Goal: Task Accomplishment & Management: Manage account settings

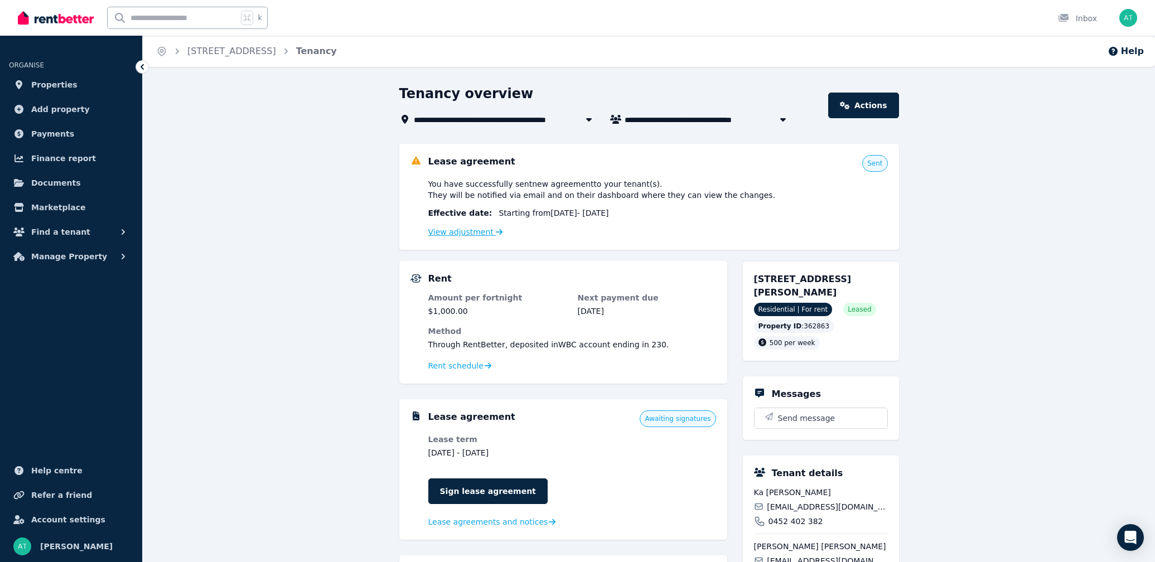
click at [468, 235] on link "View adjustment" at bounding box center [465, 232] width 75 height 9
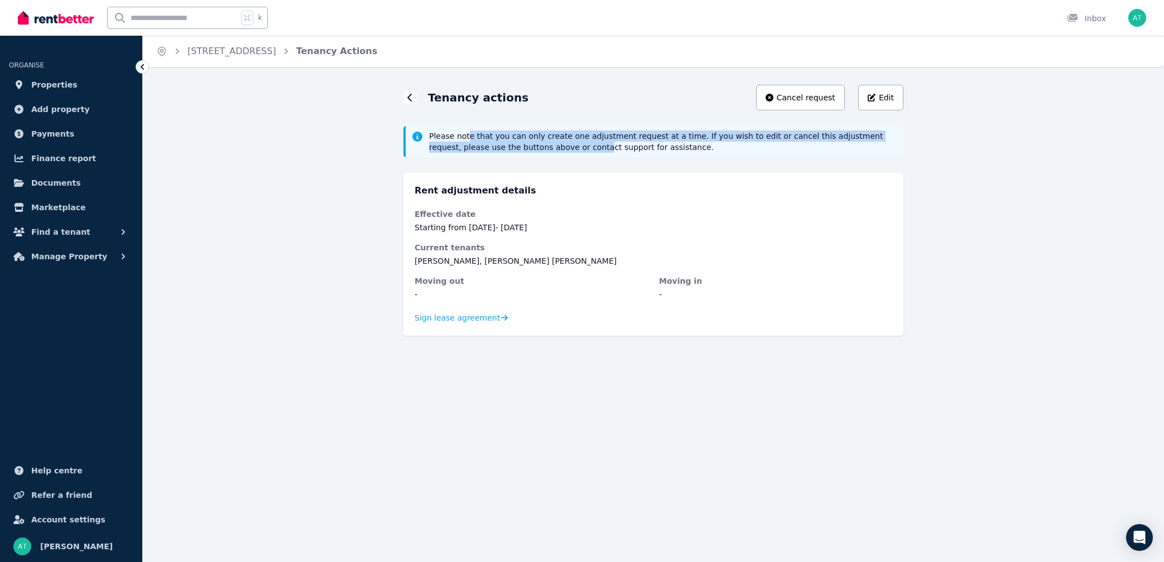
drag, startPoint x: 465, startPoint y: 138, endPoint x: 569, endPoint y: 148, distance: 103.7
click at [569, 148] on span "Please note that you can only create one adjustment request at a time. If you w…" at bounding box center [663, 142] width 468 height 22
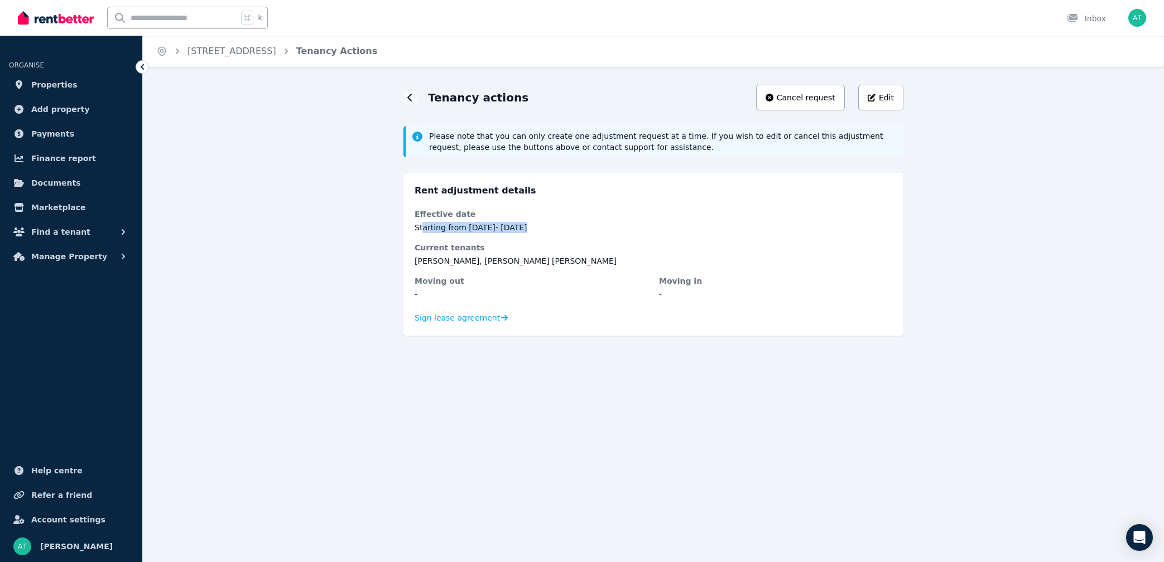
drag, startPoint x: 423, startPoint y: 230, endPoint x: 538, endPoint y: 230, distance: 114.9
click at [538, 230] on dd "Starting from [DATE] - [DATE]" at bounding box center [654, 227] width 478 height 11
click at [539, 230] on dd "Starting from [DATE] - [DATE]" at bounding box center [654, 227] width 478 height 11
click at [407, 97] on icon at bounding box center [410, 97] width 6 height 9
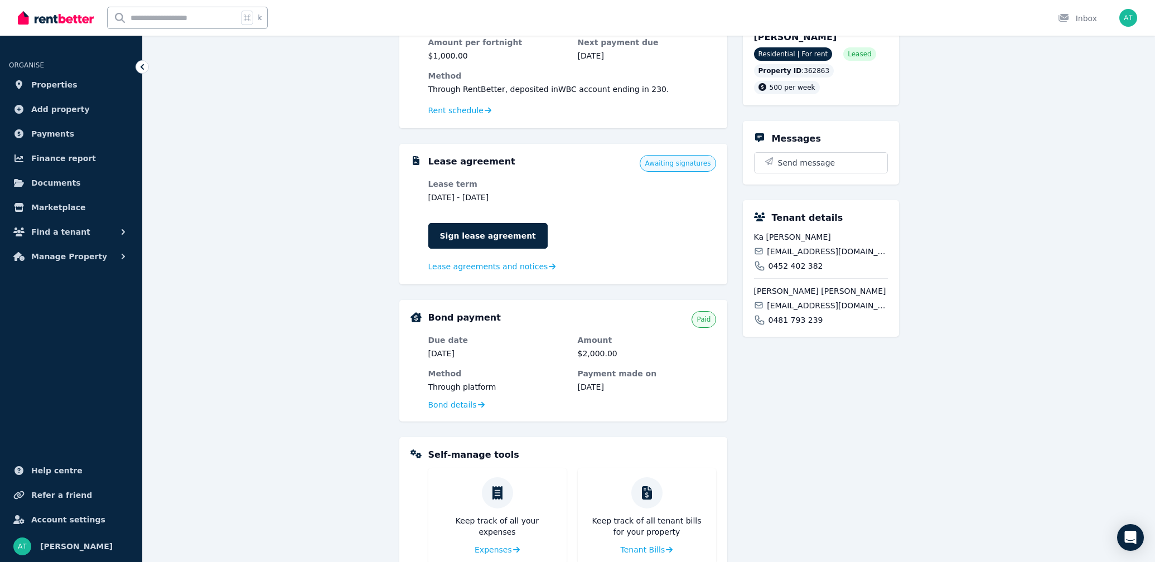
scroll to position [312, 0]
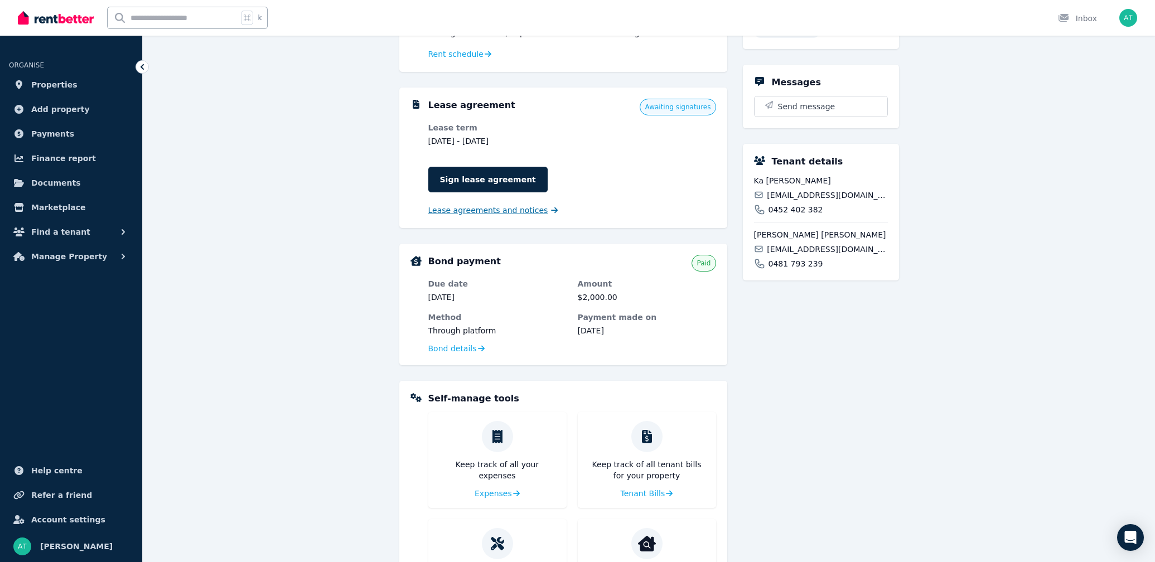
click at [461, 214] on span "Lease agreements and notices" at bounding box center [488, 210] width 120 height 11
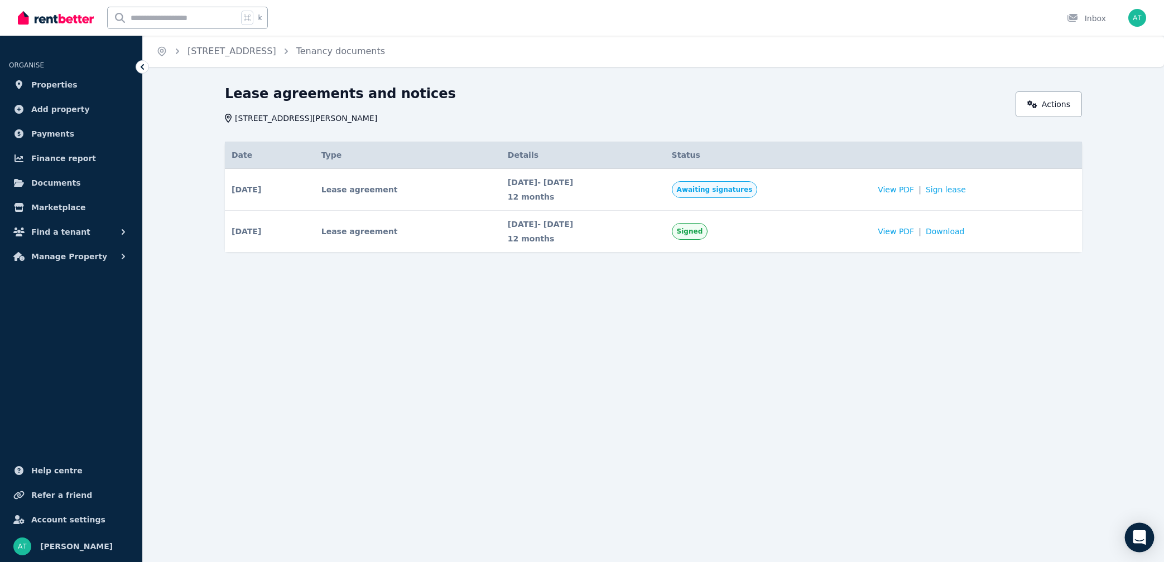
click at [1094, 488] on div "Open Intercom Messenger" at bounding box center [1140, 538] width 30 height 30
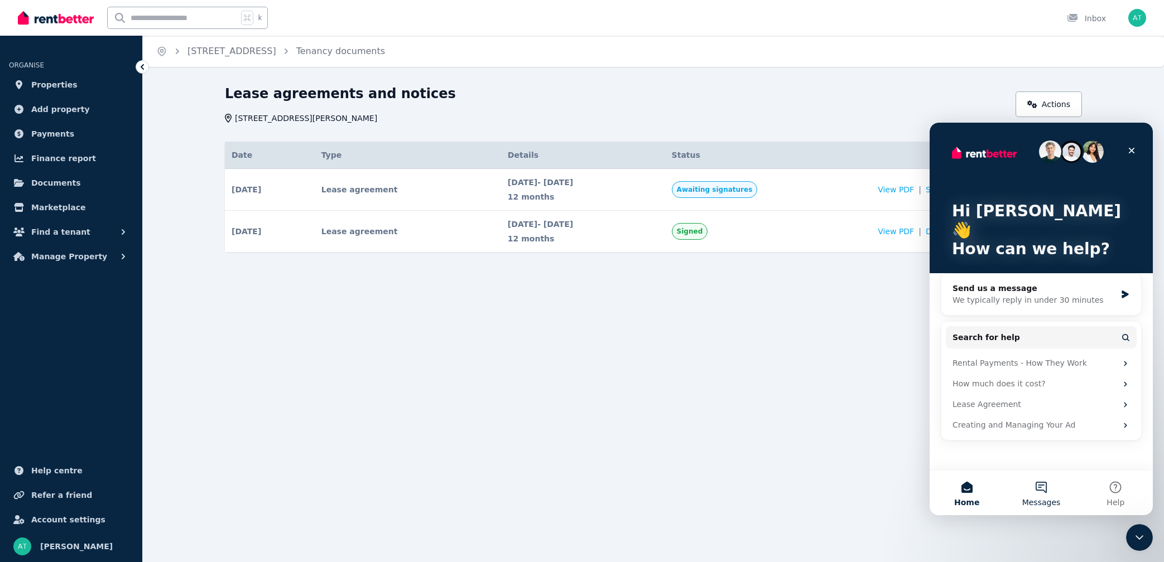
click at [1044, 488] on button "Messages" at bounding box center [1041, 493] width 74 height 45
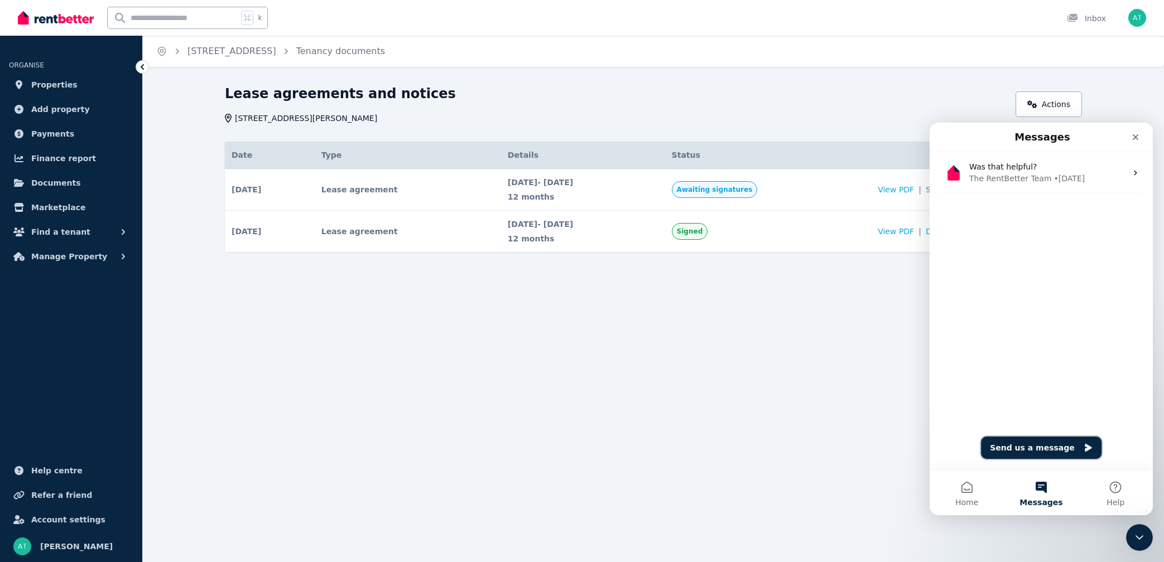
click at [1013, 449] on button "Send us a message" at bounding box center [1041, 448] width 121 height 22
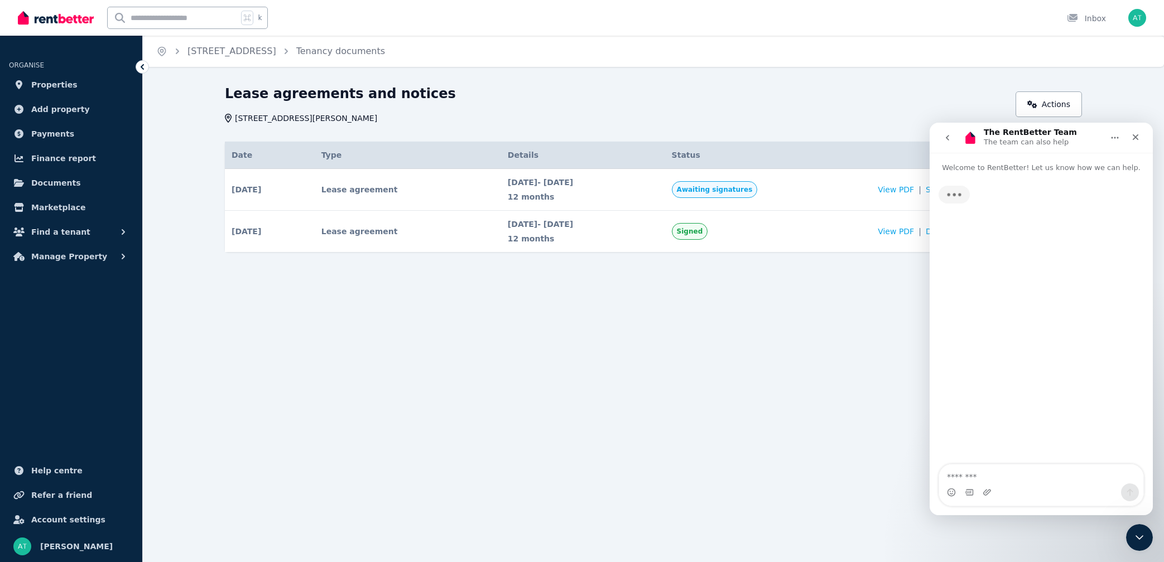
click at [989, 479] on textarea "Message…" at bounding box center [1041, 474] width 204 height 19
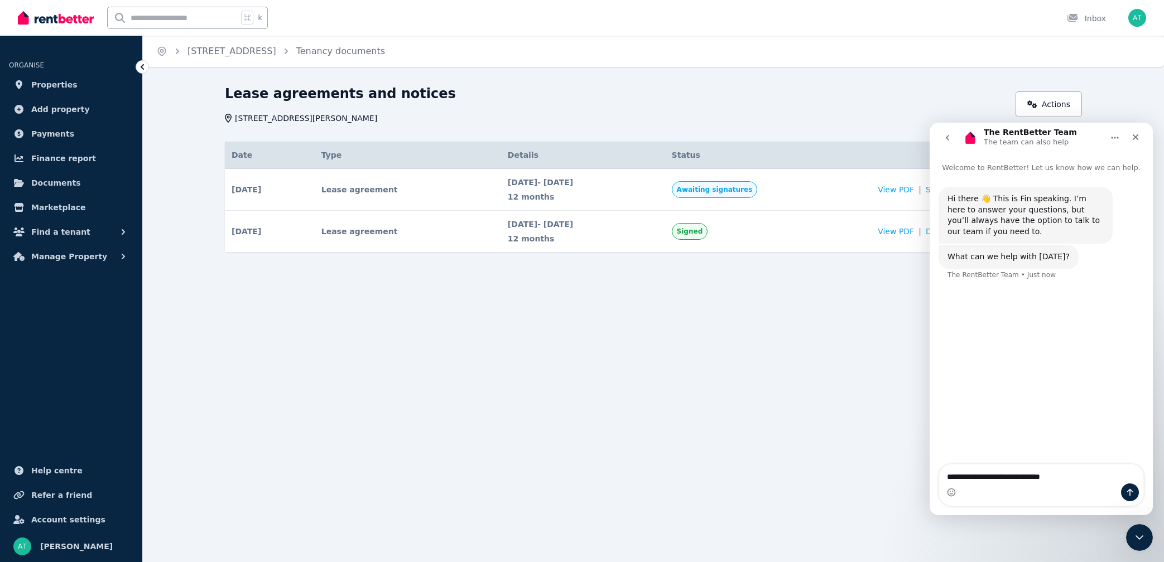
type textarea "**********"
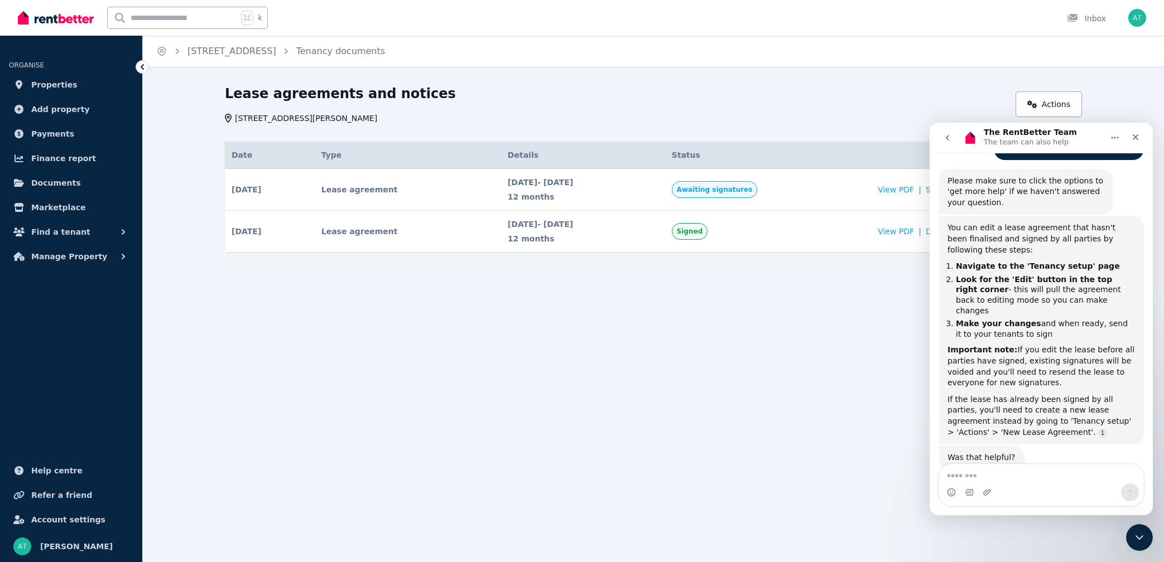
scroll to position [139, 0]
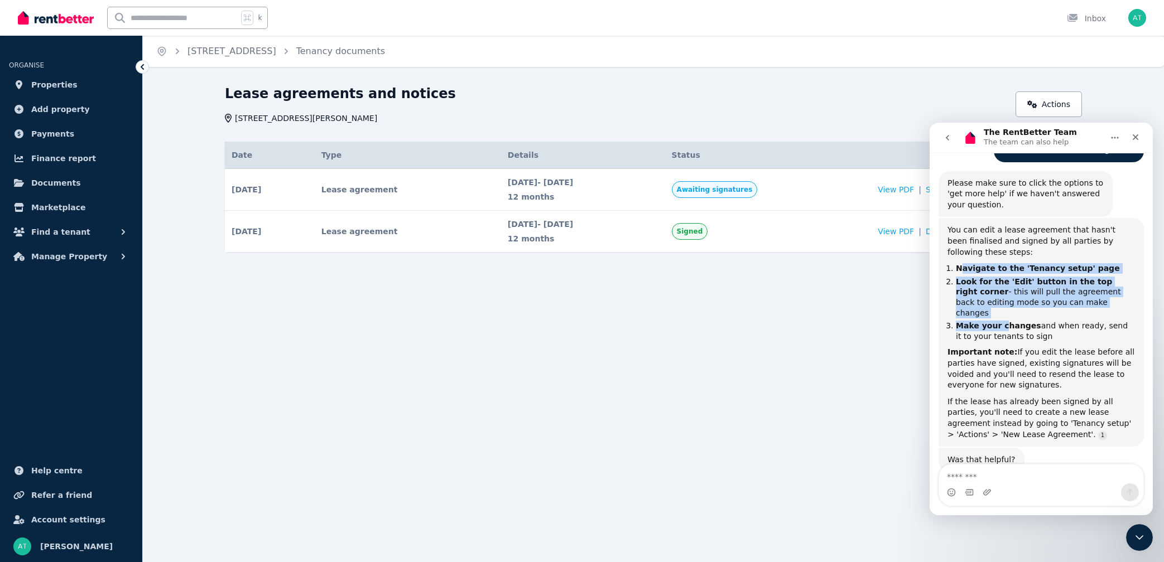
drag, startPoint x: 962, startPoint y: 268, endPoint x: 1004, endPoint y: 316, distance: 63.3
click at [1003, 314] on ol "Navigate to the 'Tenancy setup' page Look for the 'Edit' button in the top righ…" at bounding box center [1040, 302] width 187 height 78
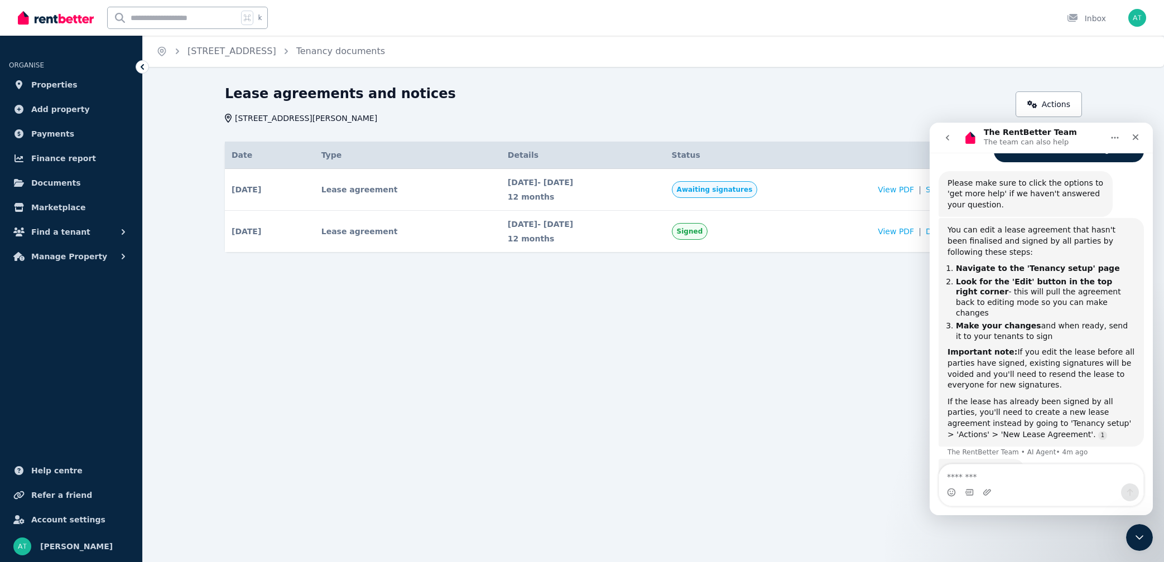
drag, startPoint x: 1004, startPoint y: 316, endPoint x: 986, endPoint y: 325, distance: 19.7
click at [1004, 321] on b "Make your changes" at bounding box center [998, 325] width 85 height 9
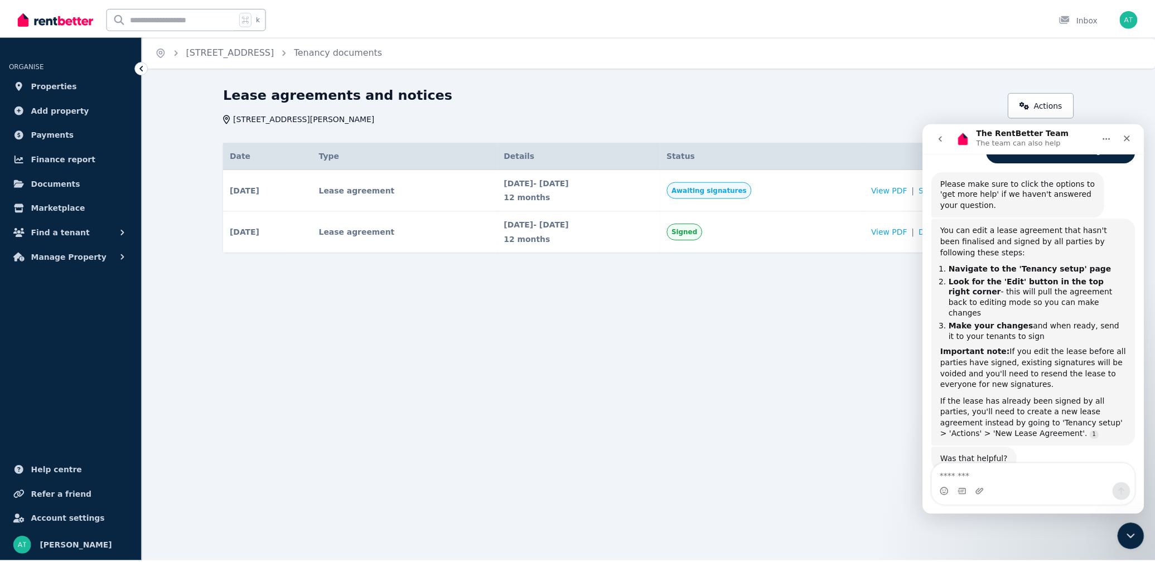
scroll to position [161, 0]
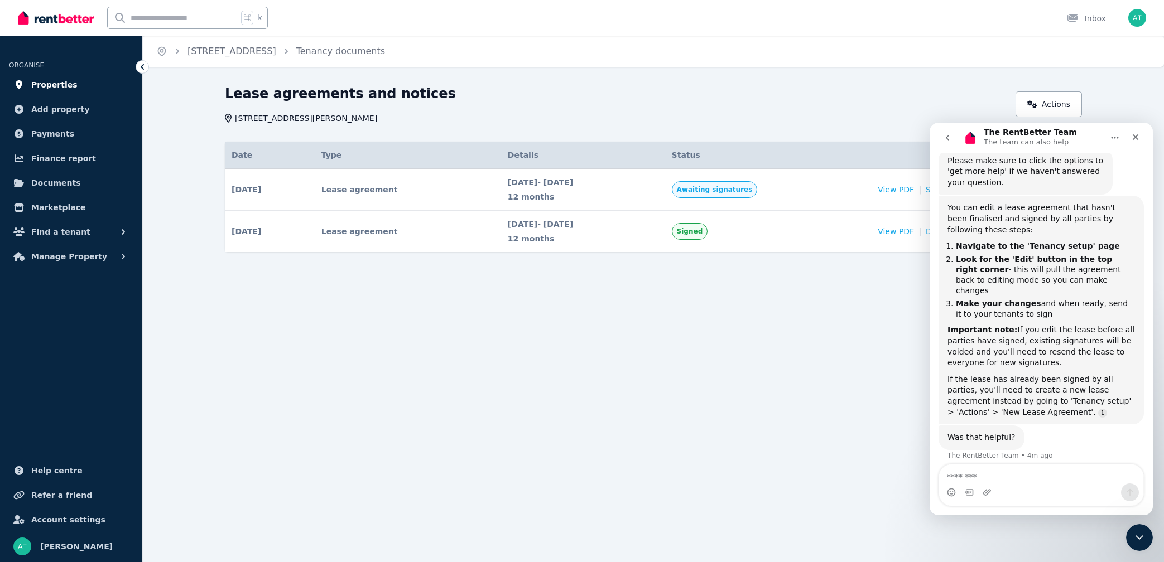
click at [55, 90] on span "Properties" at bounding box center [54, 84] width 46 height 13
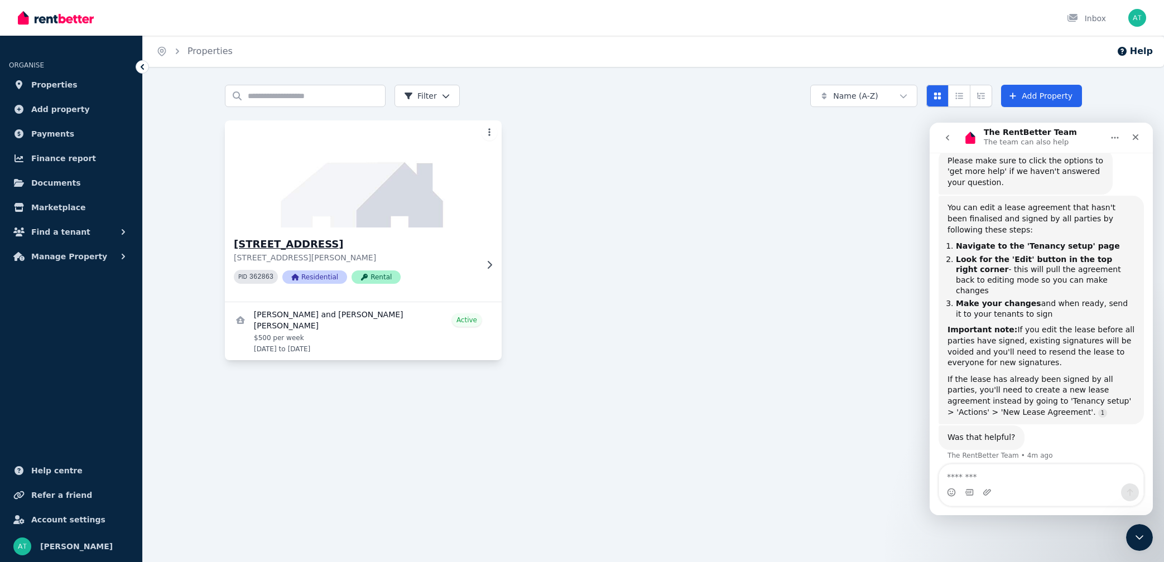
click at [332, 224] on img at bounding box center [363, 174] width 291 height 113
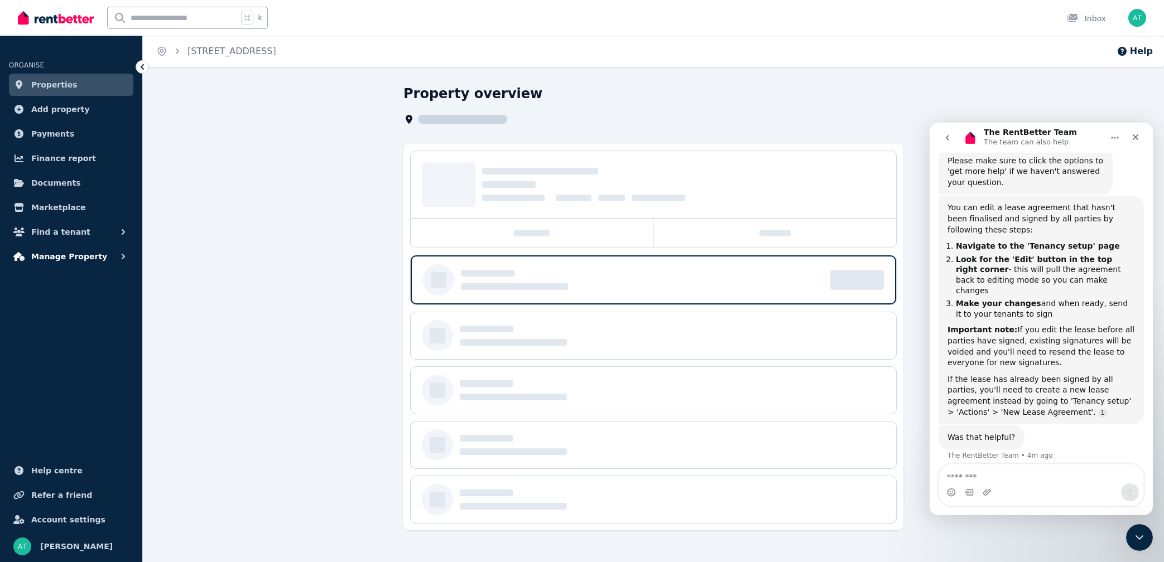
click at [40, 256] on span "Manage Property" at bounding box center [69, 256] width 76 height 13
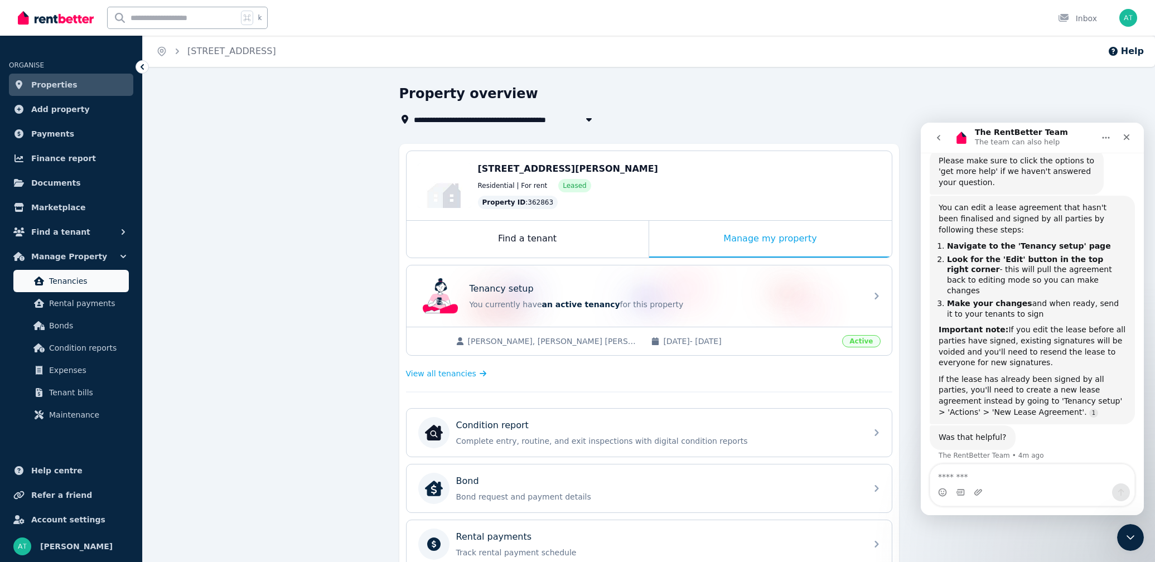
click at [83, 288] on link "Tenancies" at bounding box center [70, 281] width 115 height 22
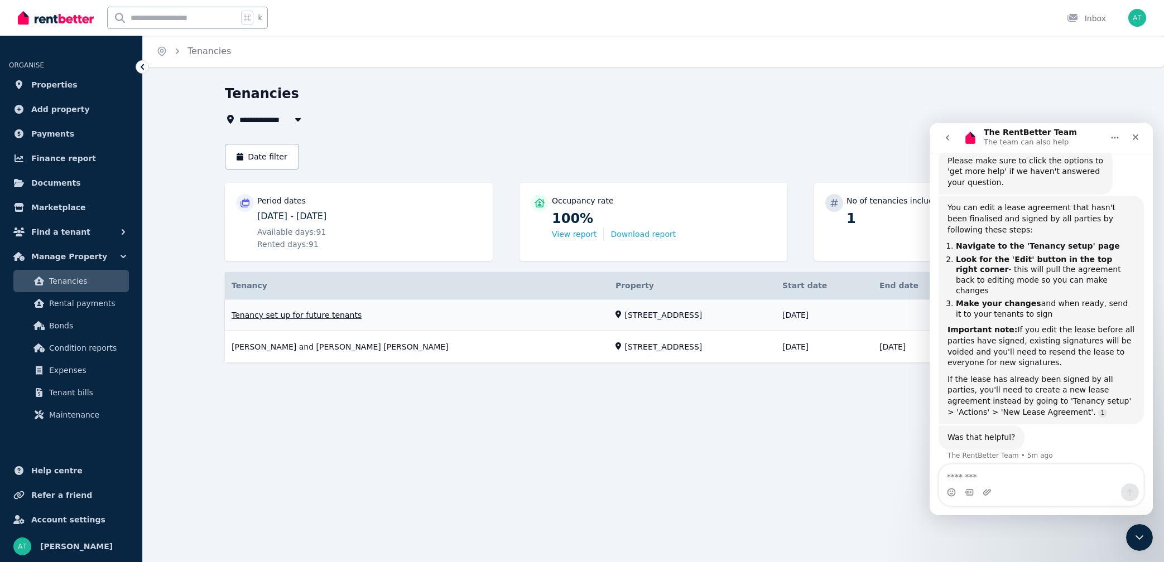
click at [708, 312] on link "View property details" at bounding box center [653, 316] width 857 height 32
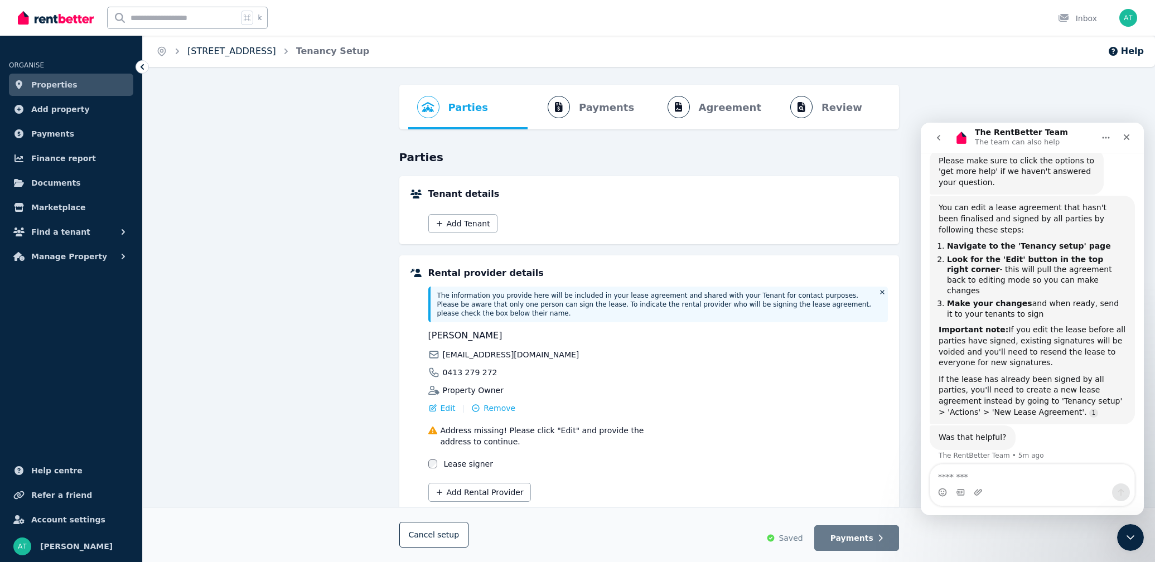
click at [276, 47] on link "[STREET_ADDRESS]" at bounding box center [231, 51] width 89 height 11
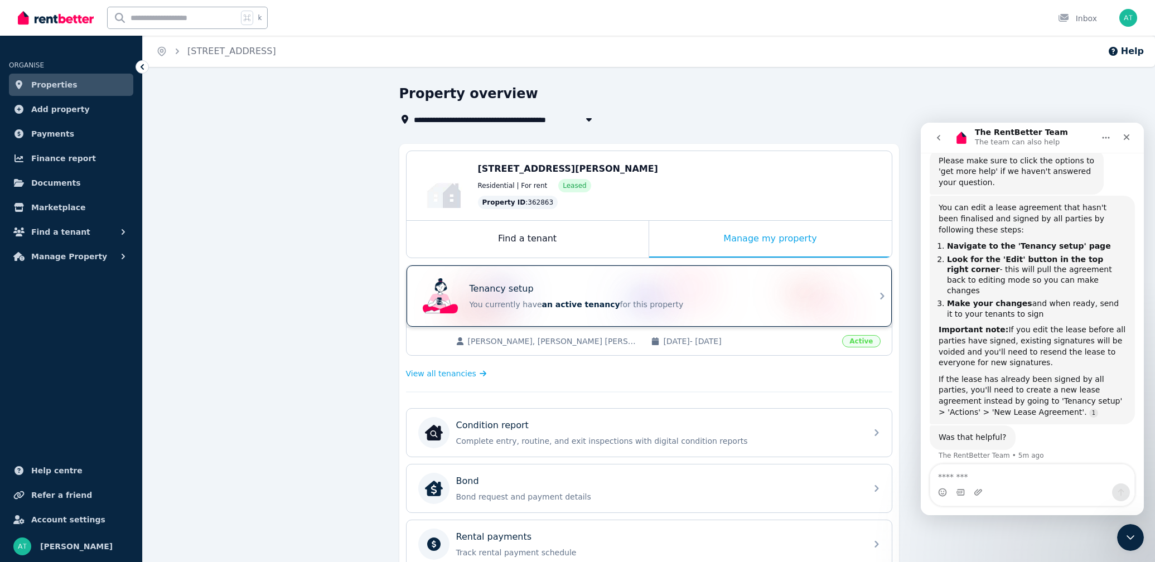
click at [561, 288] on div "Tenancy setup" at bounding box center [665, 288] width 391 height 13
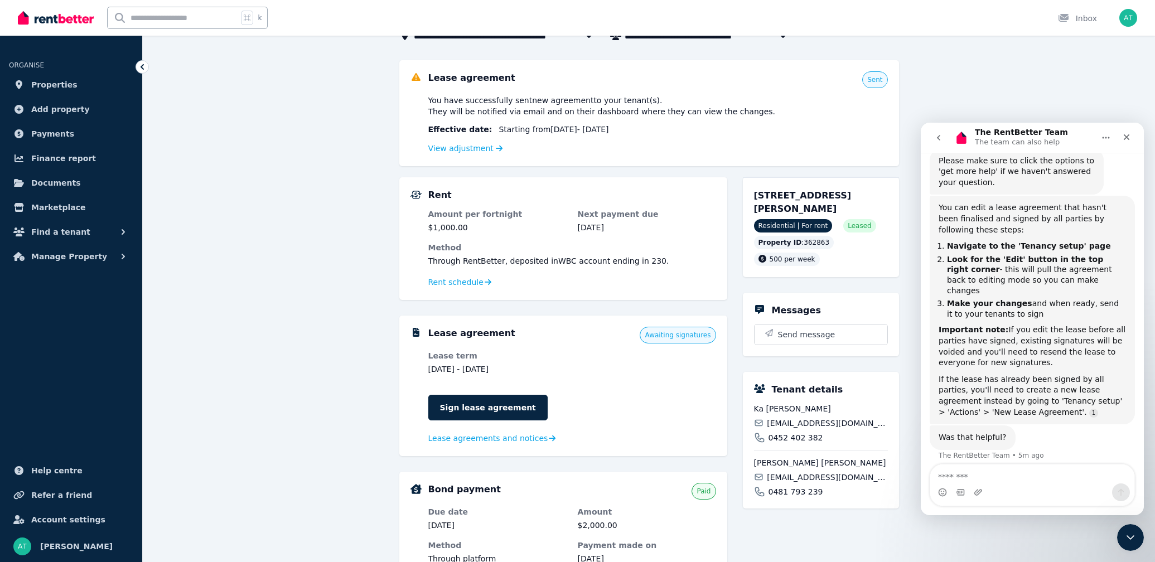
scroll to position [85, 0]
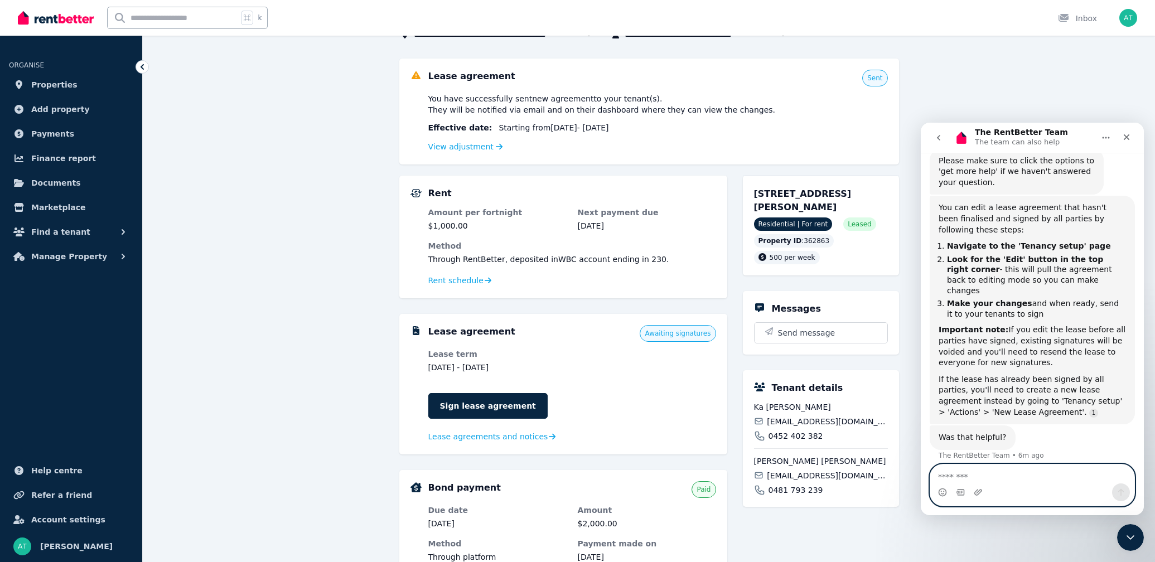
click at [985, 471] on textarea "Message…" at bounding box center [1033, 474] width 204 height 19
type textarea "*"
type textarea "**********"
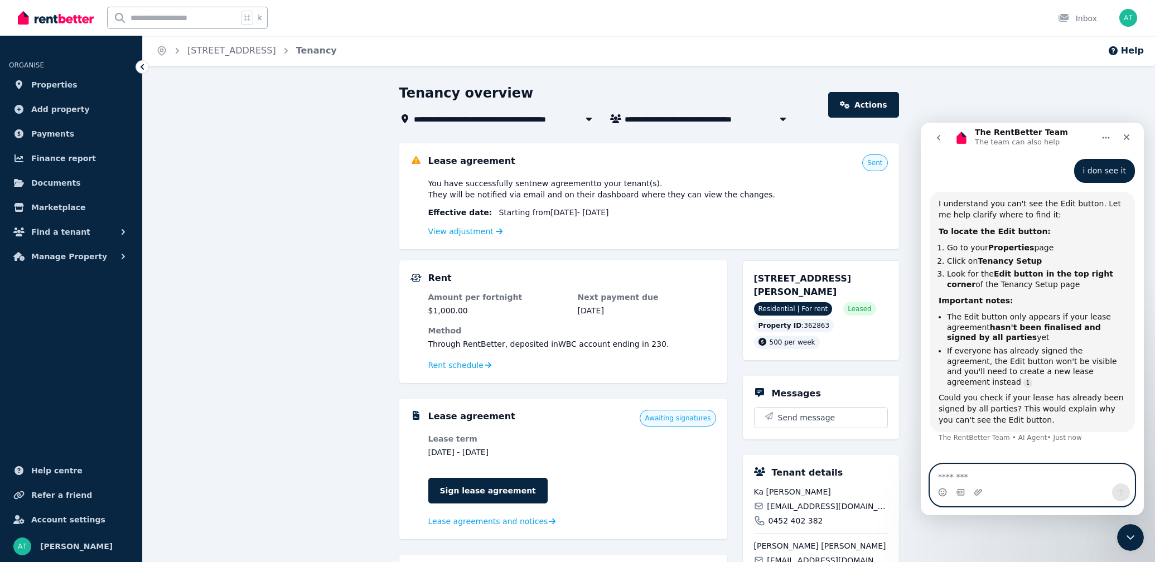
scroll to position [0, 0]
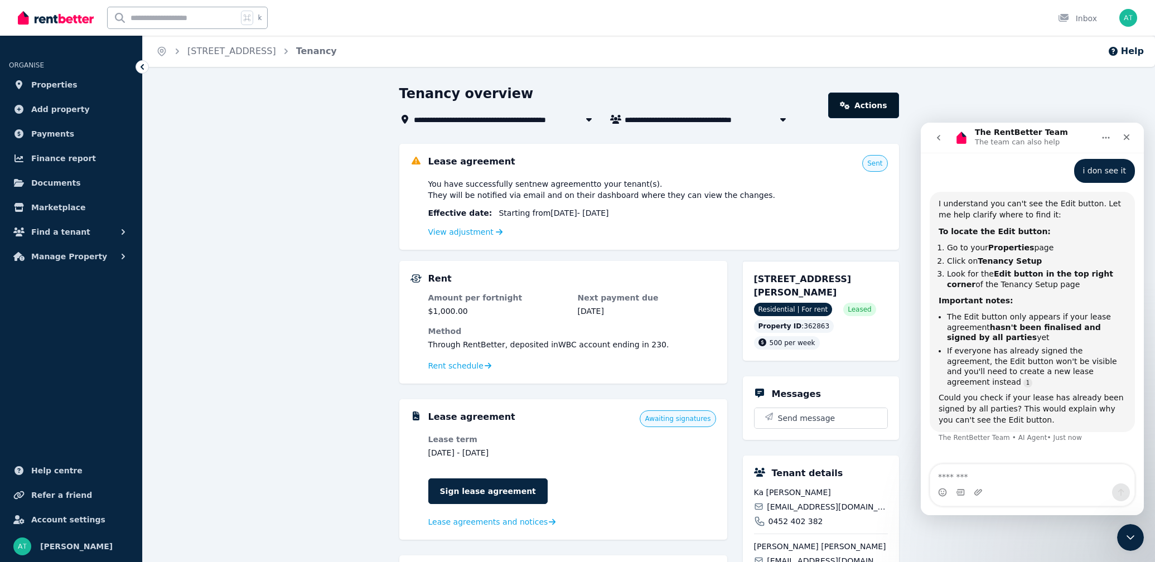
click at [850, 104] on icon at bounding box center [845, 106] width 10 height 8
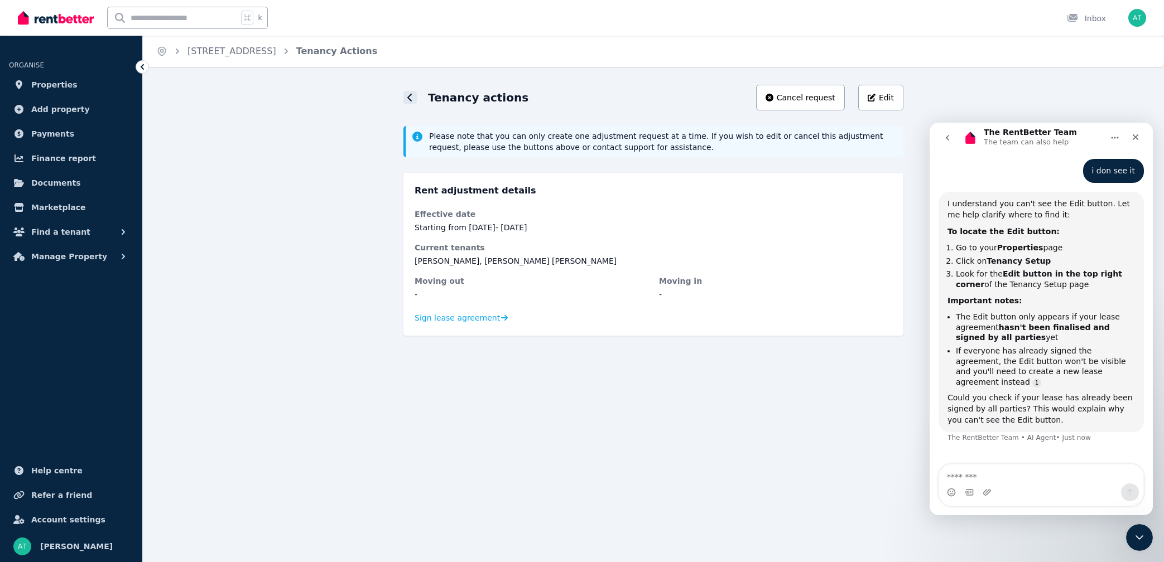
click at [406, 94] on div at bounding box center [409, 97] width 13 height 13
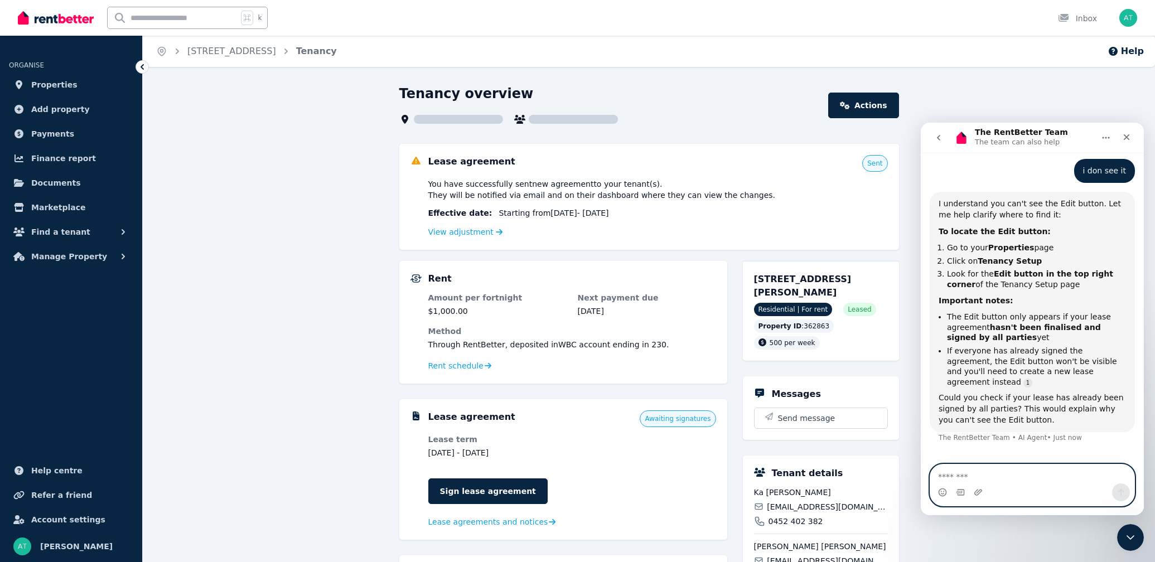
click at [994, 478] on textarea "Message…" at bounding box center [1033, 474] width 204 height 19
type textarea "**********"
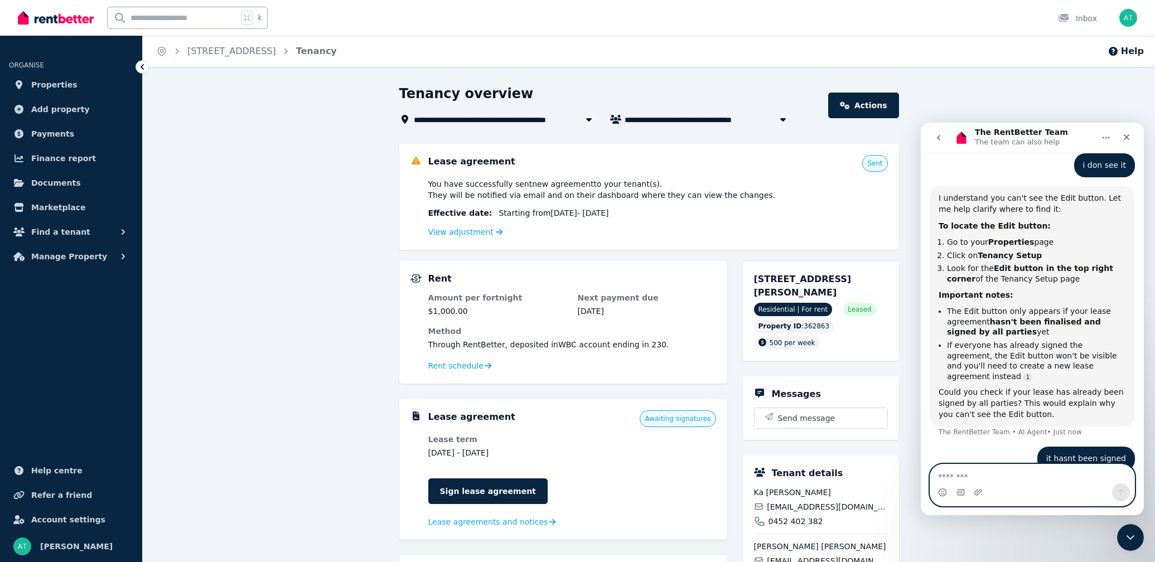
scroll to position [503, 0]
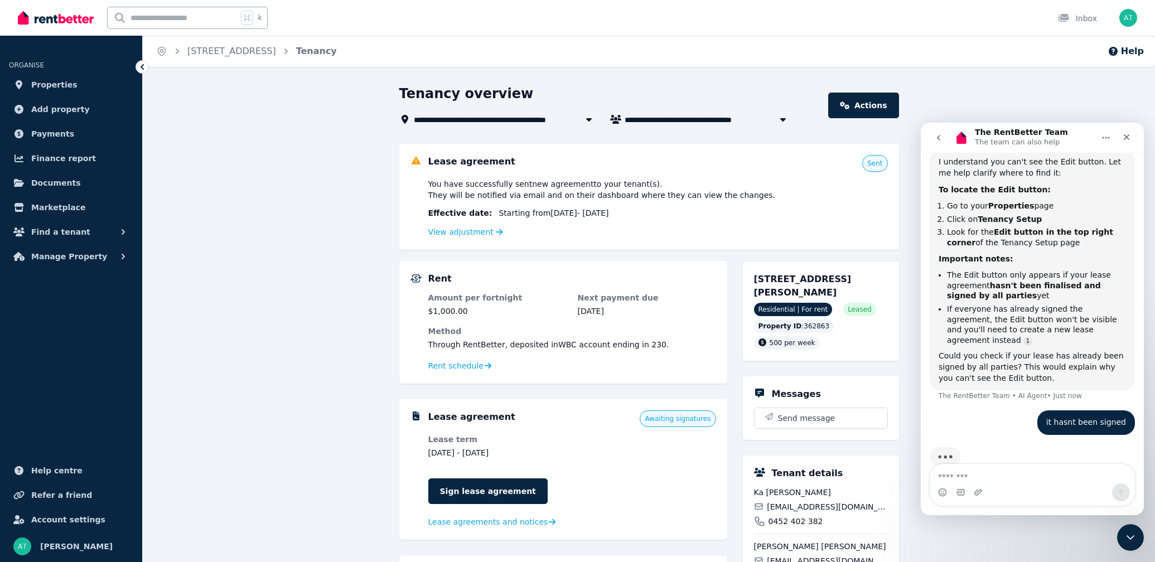
click at [463, 190] on span "You have successfully sent new agreement to your tenant(s) . They will be notif…" at bounding box center [602, 190] width 348 height 22
drag, startPoint x: 470, startPoint y: 186, endPoint x: 478, endPoint y: 193, distance: 10.3
click at [478, 193] on span "You have successfully sent new agreement to your tenant(s) . They will be notif…" at bounding box center [602, 190] width 348 height 22
drag, startPoint x: 491, startPoint y: 192, endPoint x: 595, endPoint y: 196, distance: 103.9
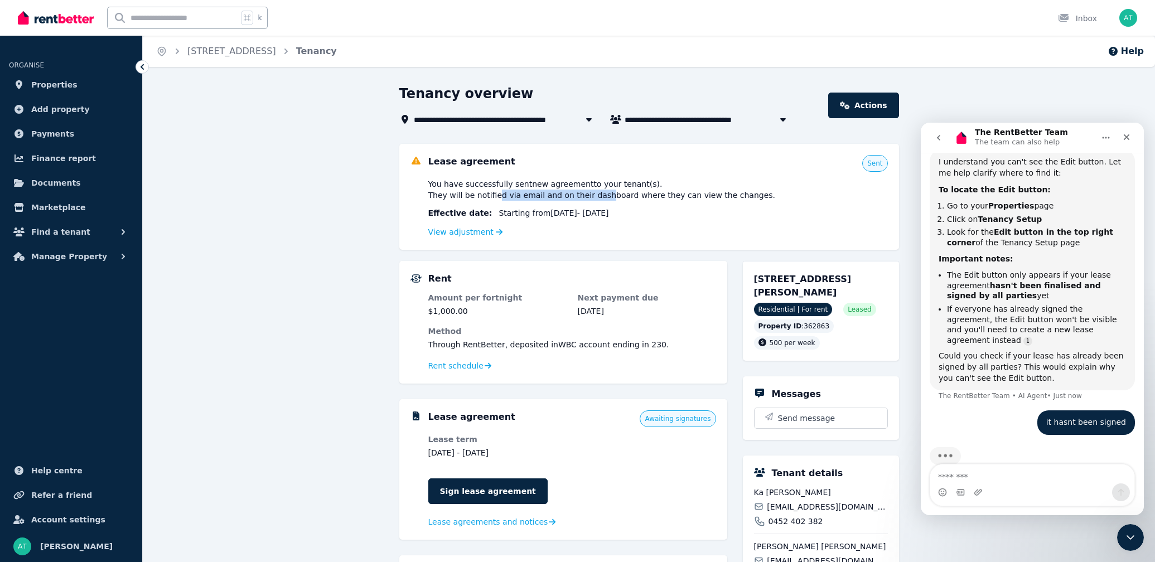
click at [594, 196] on span "You have successfully sent new agreement to your tenant(s) . They will be notif…" at bounding box center [602, 190] width 348 height 22
click at [595, 196] on span "You have successfully sent new agreement to your tenant(s) . They will be notif…" at bounding box center [602, 190] width 348 height 22
drag, startPoint x: 878, startPoint y: 163, endPoint x: 656, endPoint y: 165, distance: 222.1
click at [658, 163] on div "Lease agreement Sent" at bounding box center [658, 163] width 460 height 17
click at [649, 168] on div "Lease agreement Sent" at bounding box center [658, 163] width 460 height 17
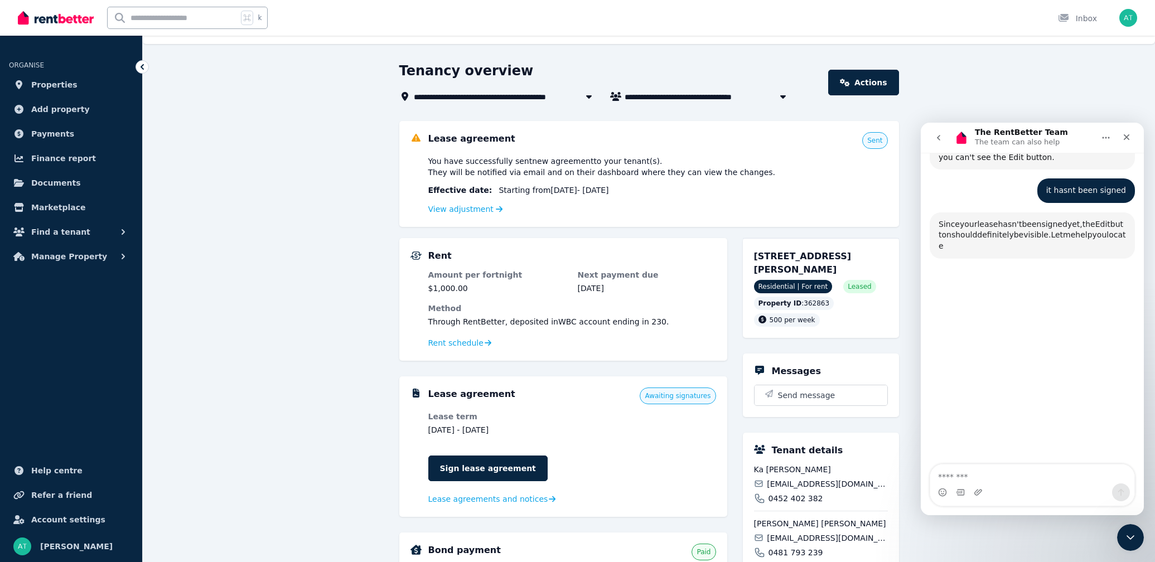
scroll to position [734, 0]
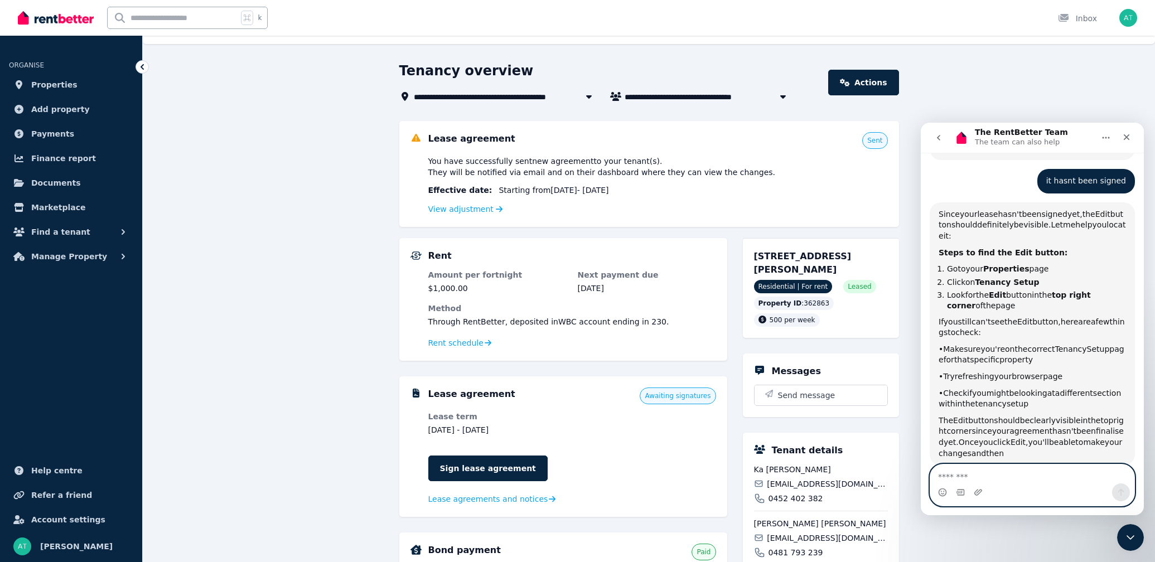
click at [999, 479] on textarea "Message…" at bounding box center [1033, 474] width 204 height 19
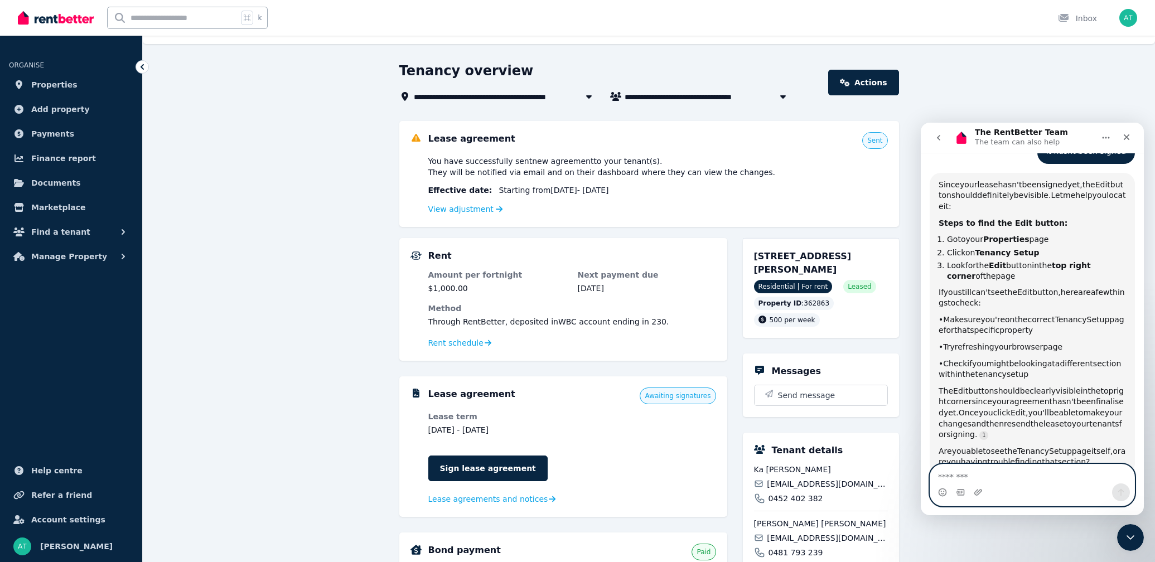
scroll to position [767, 0]
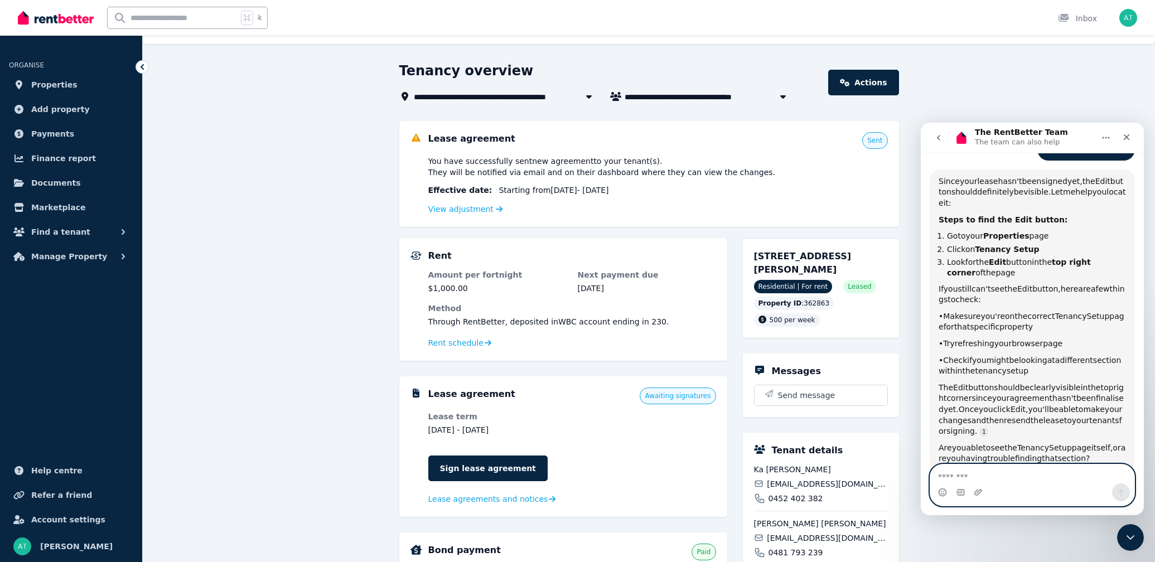
click at [1015, 481] on textarea "Message…" at bounding box center [1033, 474] width 204 height 19
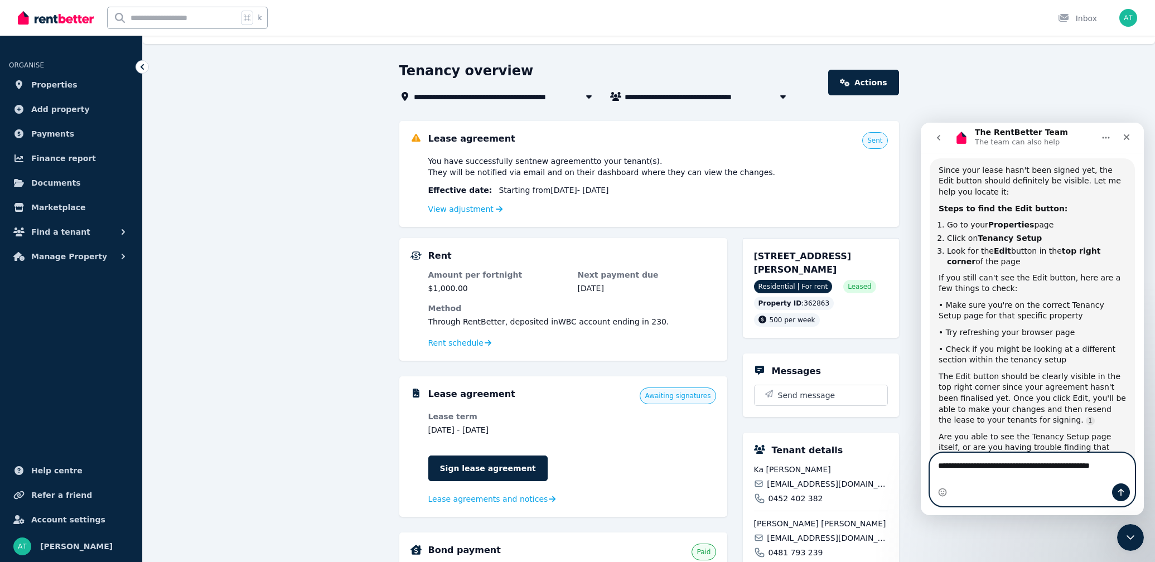
scroll to position [789, 0]
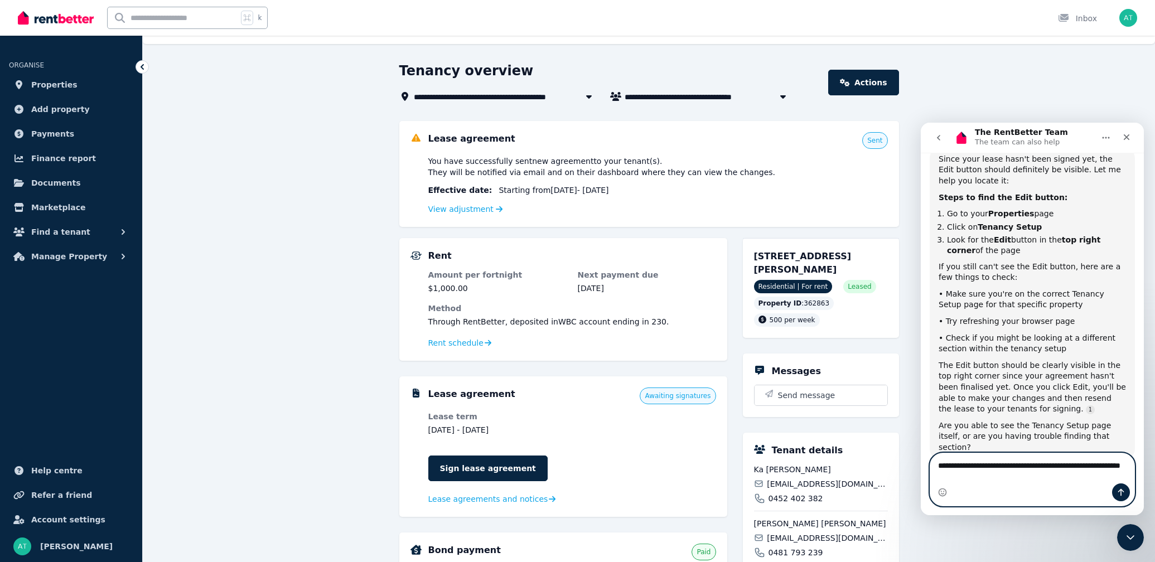
type textarea "**********"
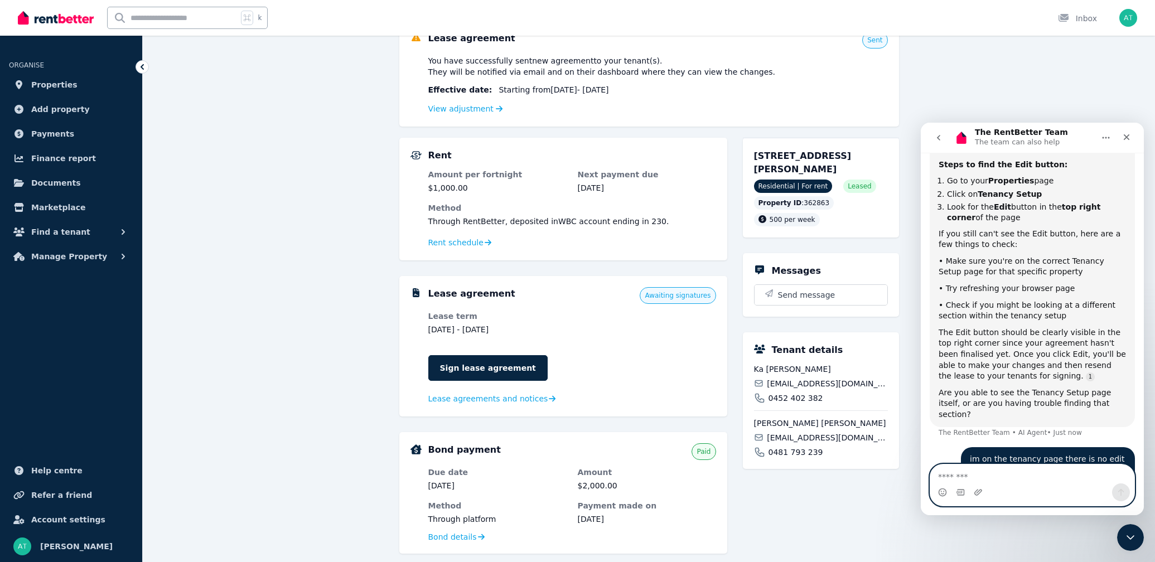
scroll to position [858, 0]
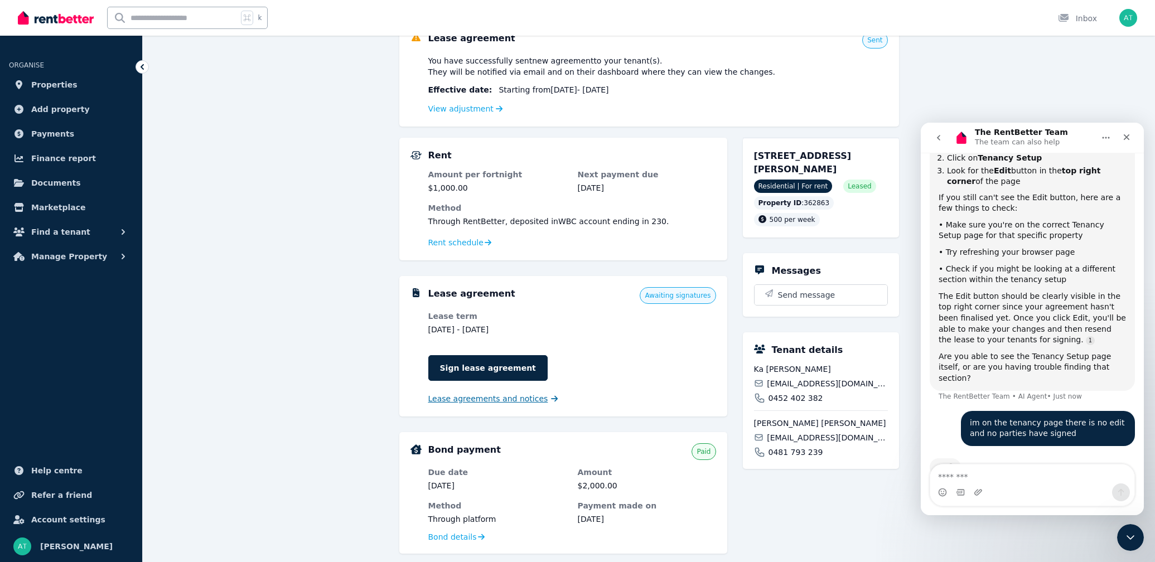
click at [450, 397] on span "Lease agreements and notices" at bounding box center [488, 398] width 120 height 11
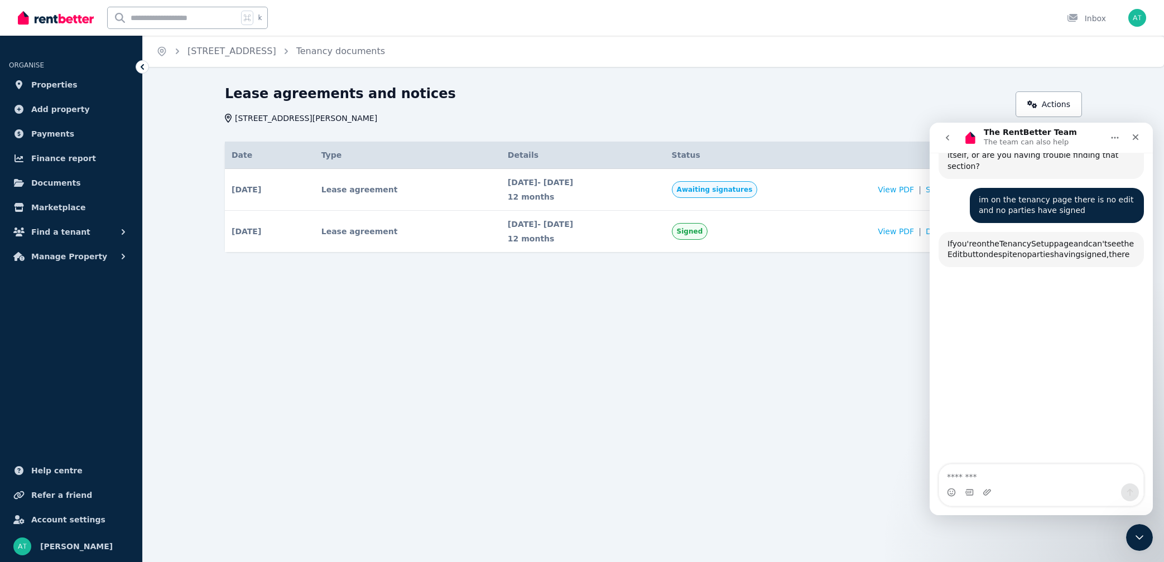
scroll to position [1078, 0]
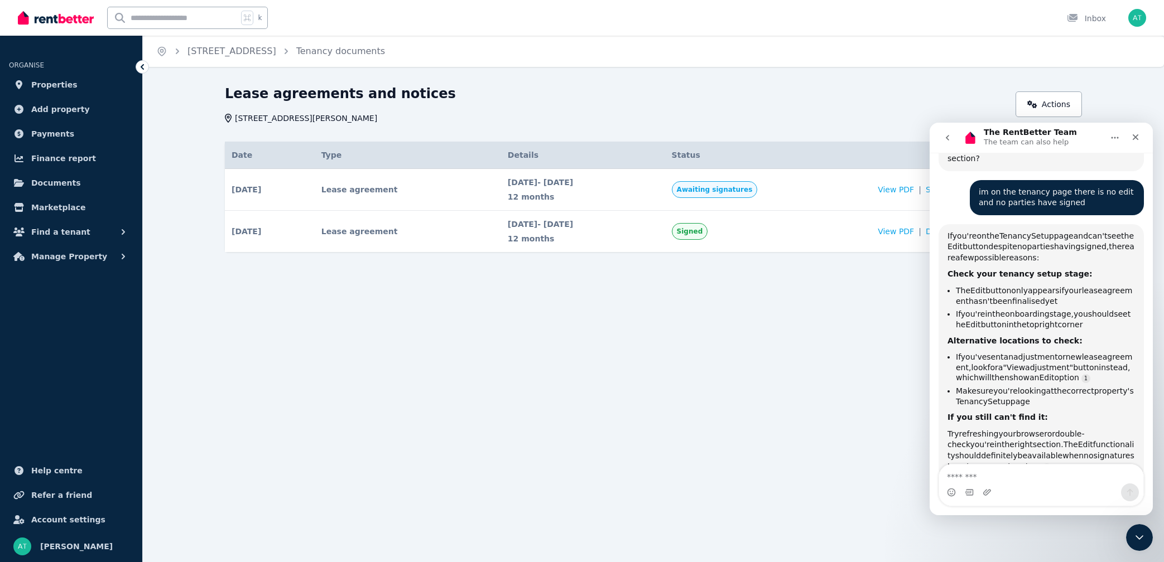
click at [1094, 138] on icon "Home" at bounding box center [1114, 138] width 7 height 2
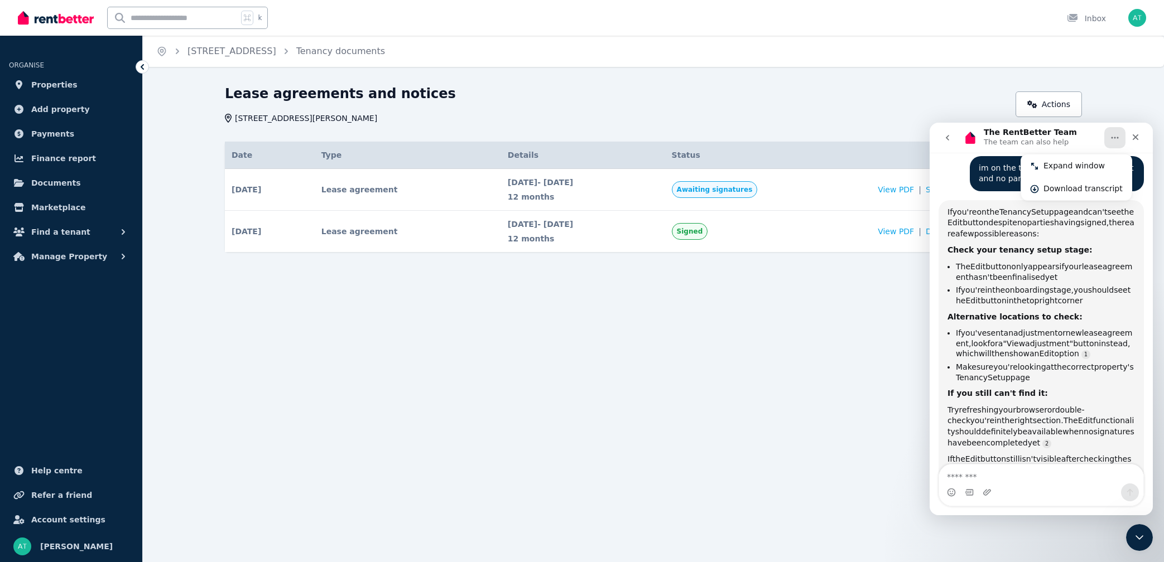
scroll to position [1112, 0]
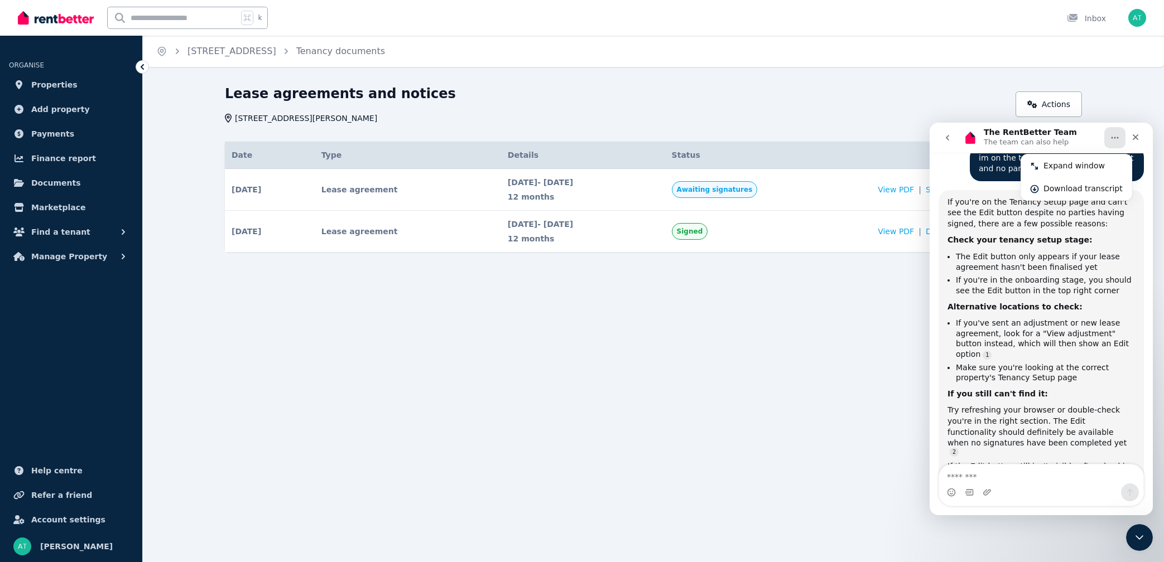
click at [1094, 138] on icon "Home" at bounding box center [1114, 137] width 9 height 9
click at [1094, 488] on div "Close Intercom Messenger" at bounding box center [1137, 536] width 27 height 27
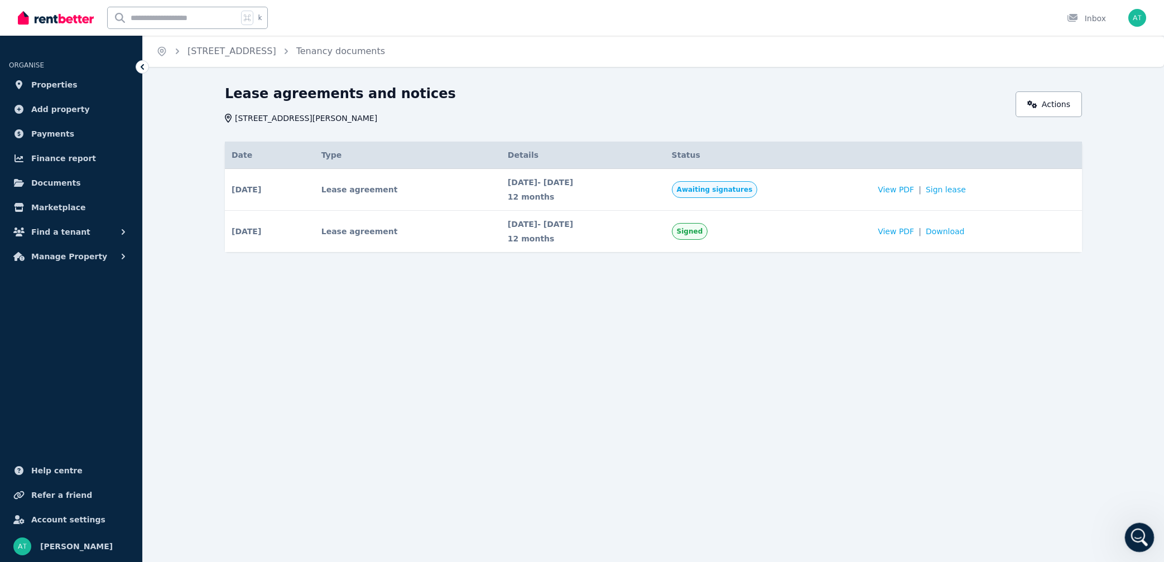
scroll to position [1160, 0]
click at [1066, 105] on link "Actions" at bounding box center [1048, 105] width 66 height 26
click at [1094, 488] on div "Open Intercom Messenger" at bounding box center [1137, 536] width 37 height 37
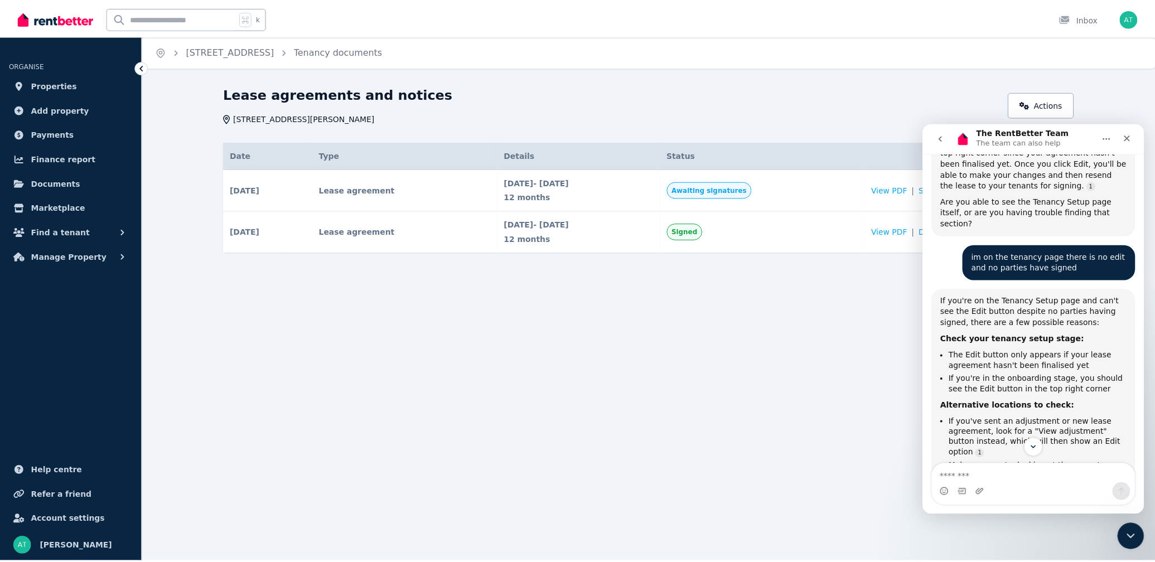
scroll to position [1036, 0]
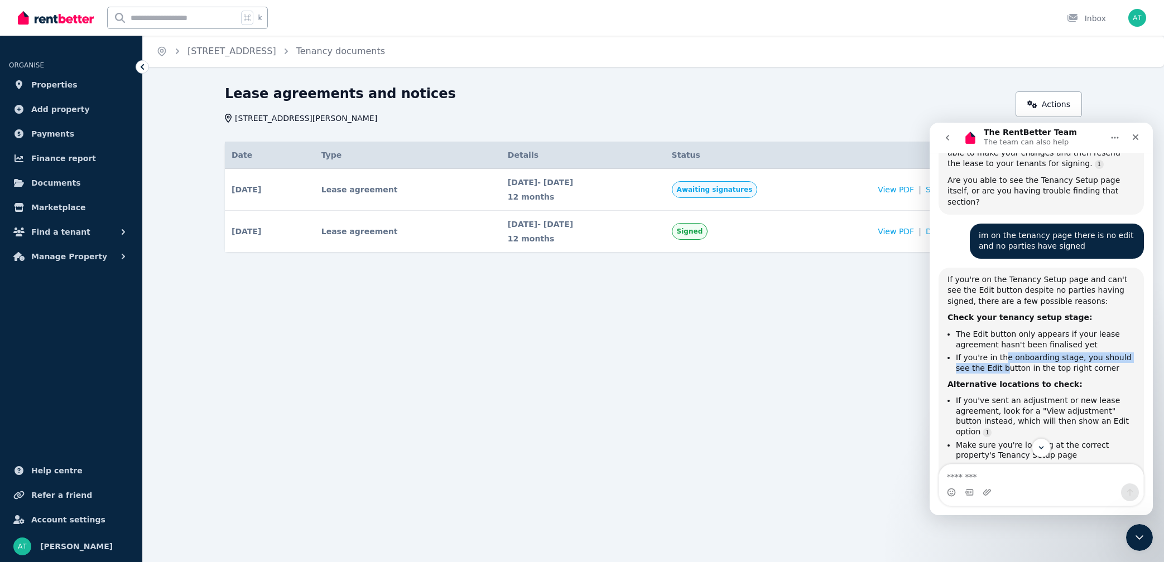
drag, startPoint x: 1003, startPoint y: 328, endPoint x: 1004, endPoint y: 339, distance: 11.8
click at [1004, 353] on li "If you're in the onboarding stage, you should see the Edit button in the top ri…" at bounding box center [1045, 363] width 179 height 21
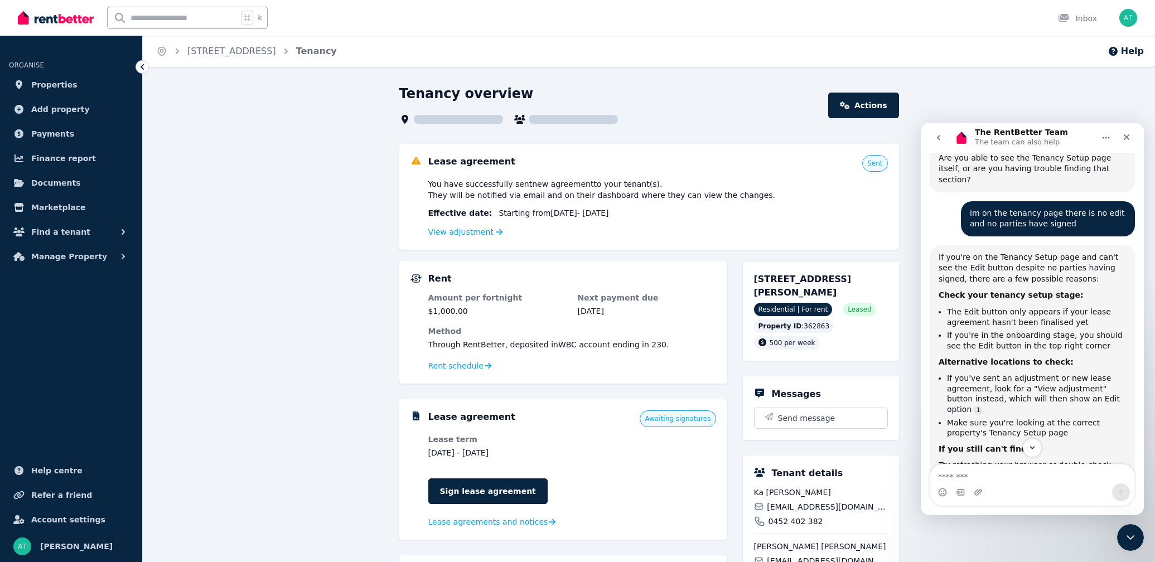
scroll to position [1065, 0]
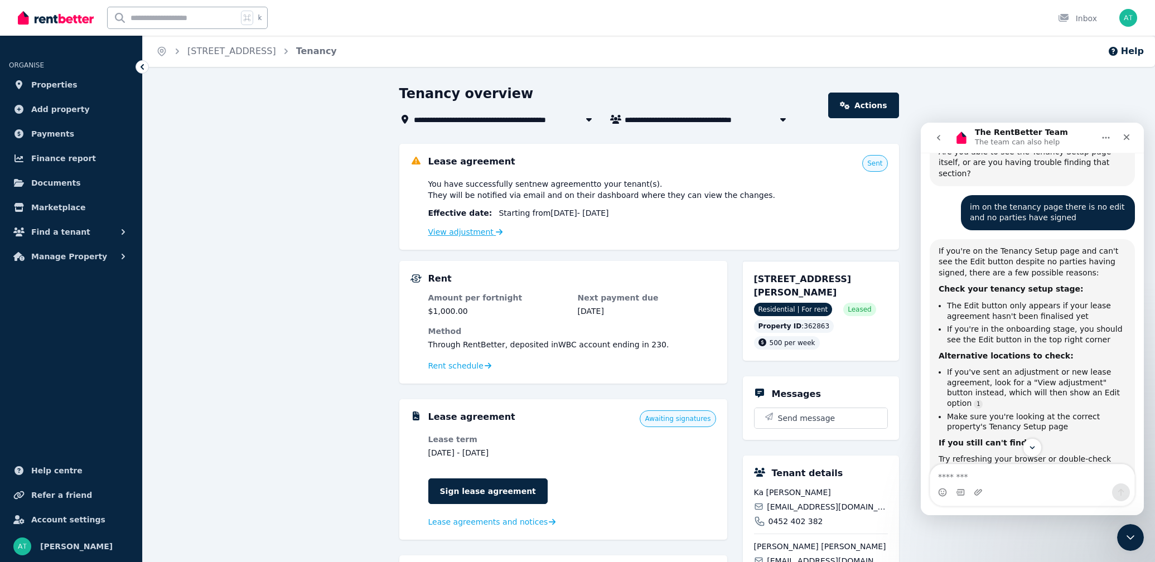
click at [476, 234] on link "View adjustment" at bounding box center [465, 232] width 75 height 9
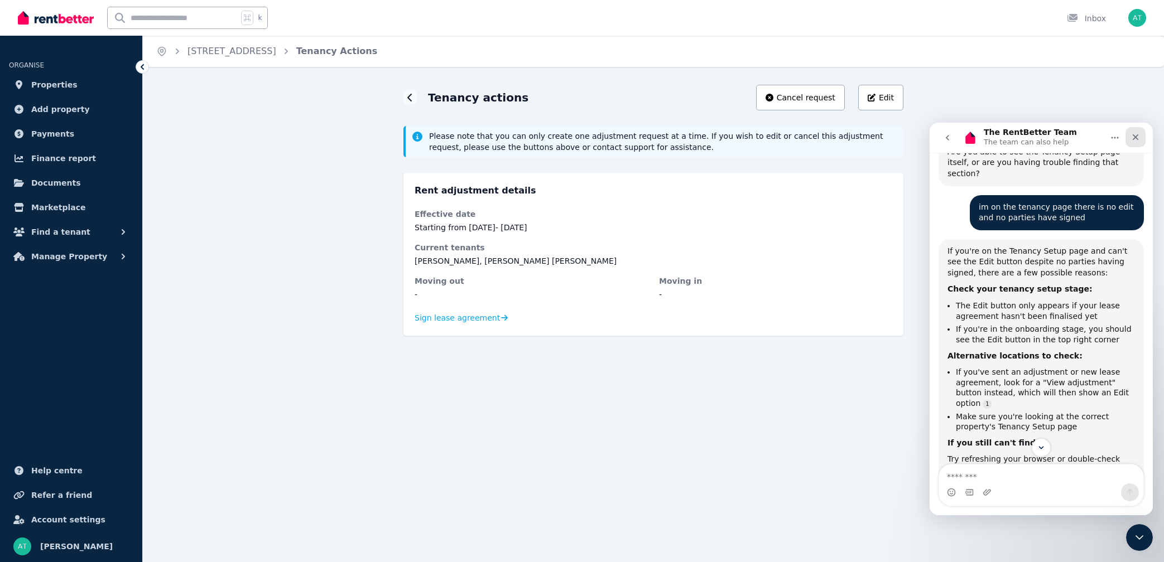
click at [1094, 137] on icon "Close" at bounding box center [1135, 137] width 9 height 9
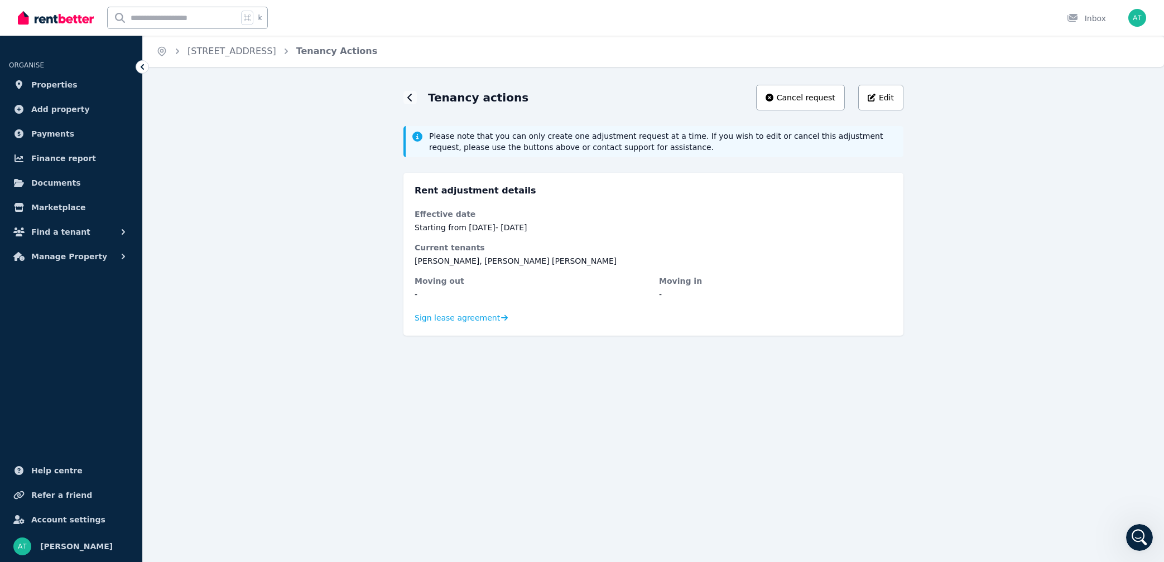
click at [903, 95] on div "Tenancy actions Cancel request Edit Please note that you can only create one ad…" at bounding box center [653, 220] width 1021 height 271
click at [897, 99] on button "Edit" at bounding box center [880, 98] width 45 height 26
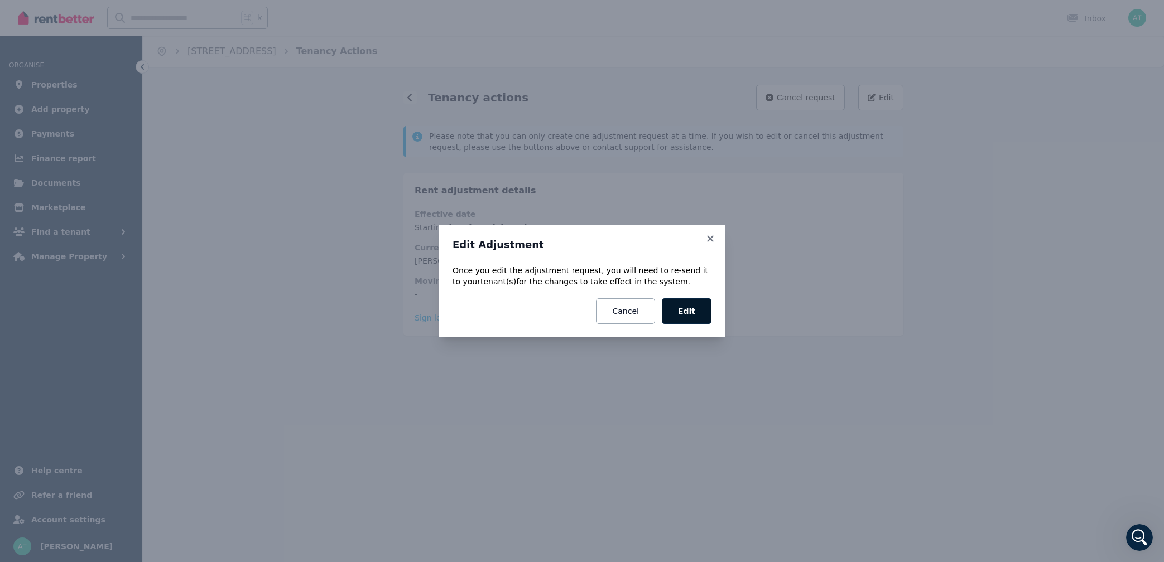
click at [692, 311] on button "Edit" at bounding box center [687, 311] width 50 height 26
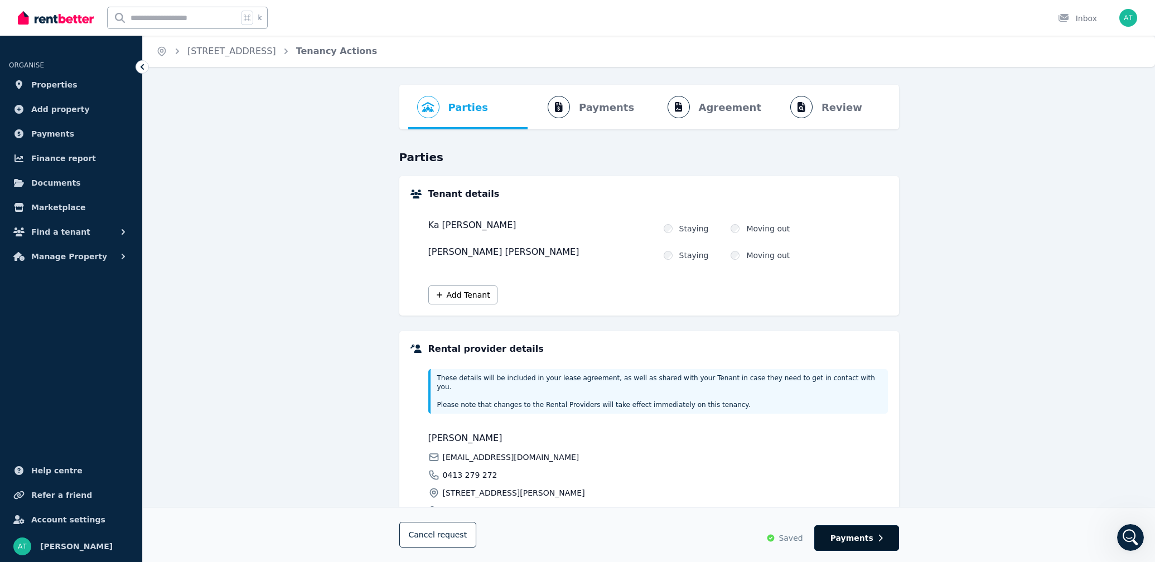
click at [860, 488] on span "Payments" at bounding box center [852, 538] width 43 height 11
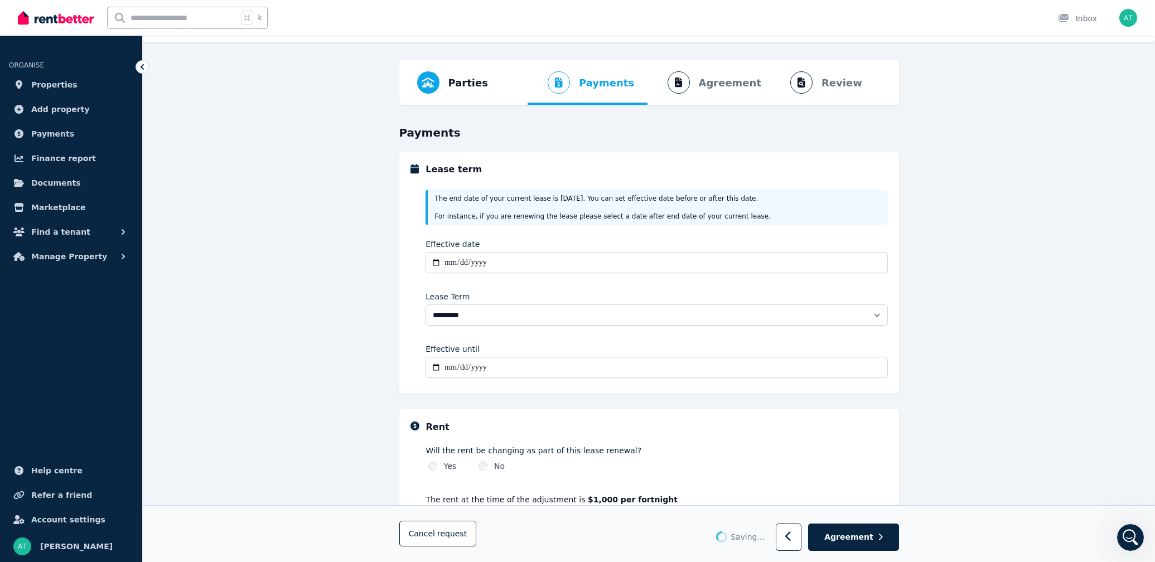
scroll to position [36, 0]
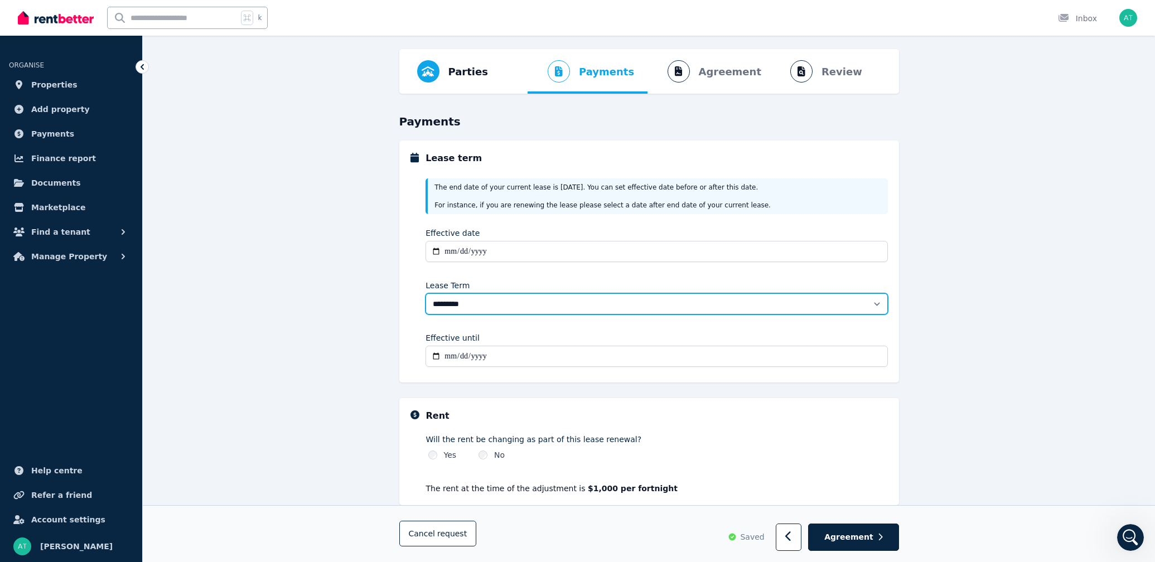
click at [507, 311] on select "******** ******** ********* ******* ******* ******* ******* ***** ********" at bounding box center [657, 303] width 462 height 21
select select "**********"
click at [426, 293] on select "******** ******** ********* ******* ******* ******* ******* ***** ********" at bounding box center [657, 303] width 462 height 21
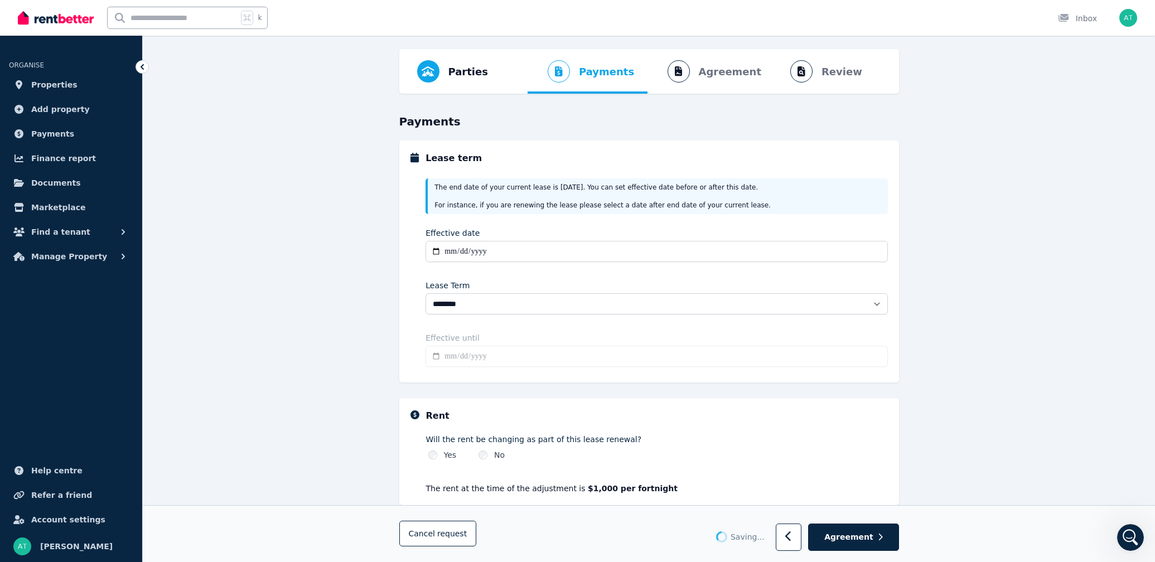
click at [340, 365] on div "**********" at bounding box center [649, 377] width 1013 height 656
type input "**********"
click at [406, 314] on div "**********" at bounding box center [649, 262] width 500 height 242
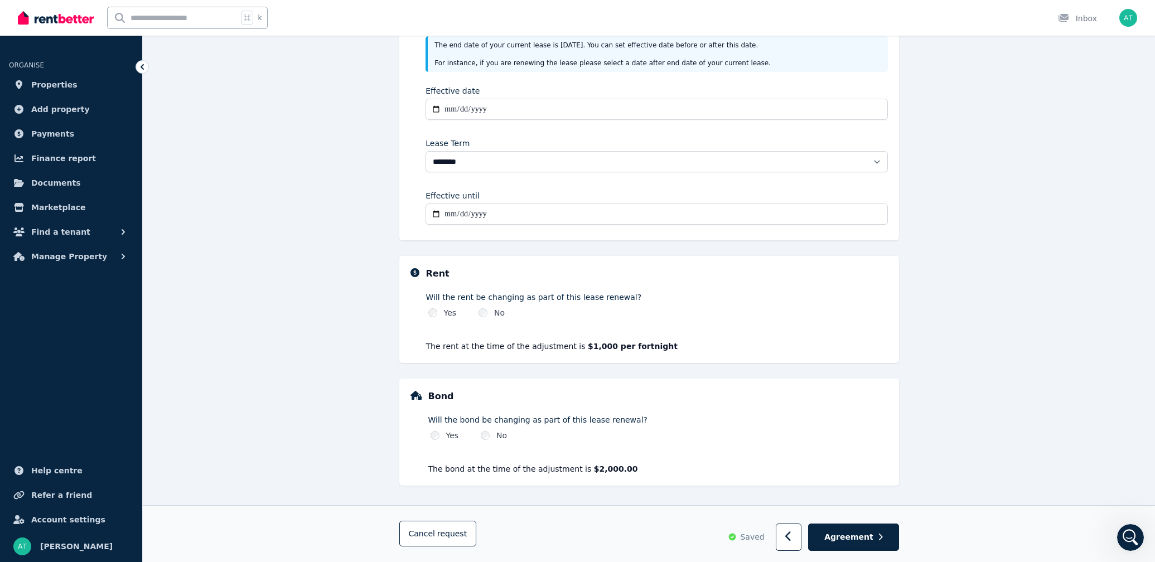
scroll to position [179, 0]
click at [868, 488] on span "Agreement" at bounding box center [849, 537] width 49 height 11
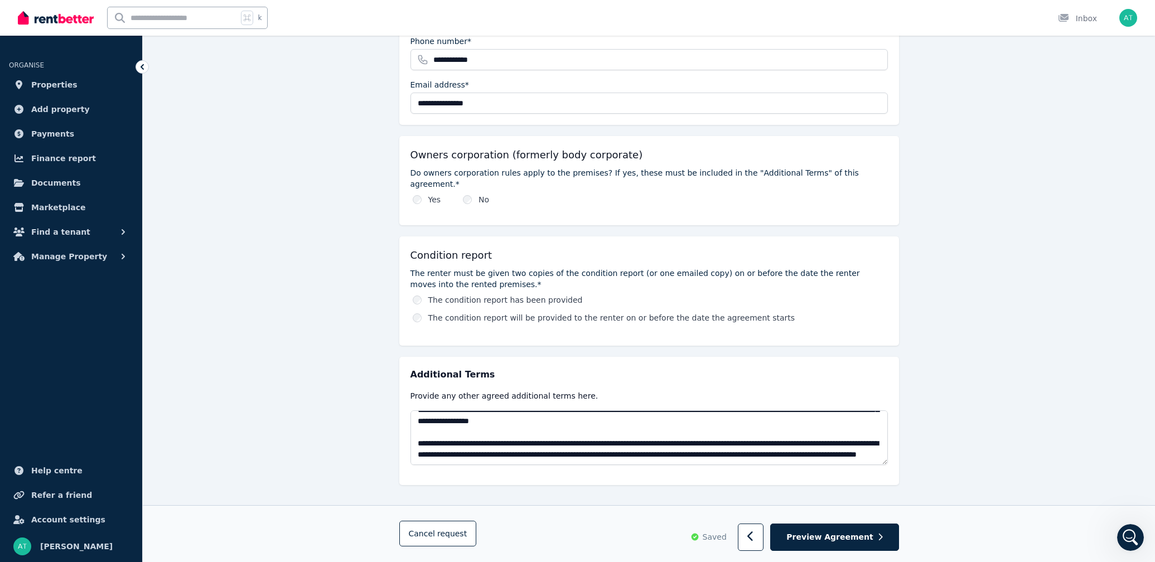
scroll to position [143, 0]
click at [832, 488] on button "Preview Agreement" at bounding box center [835, 537] width 128 height 27
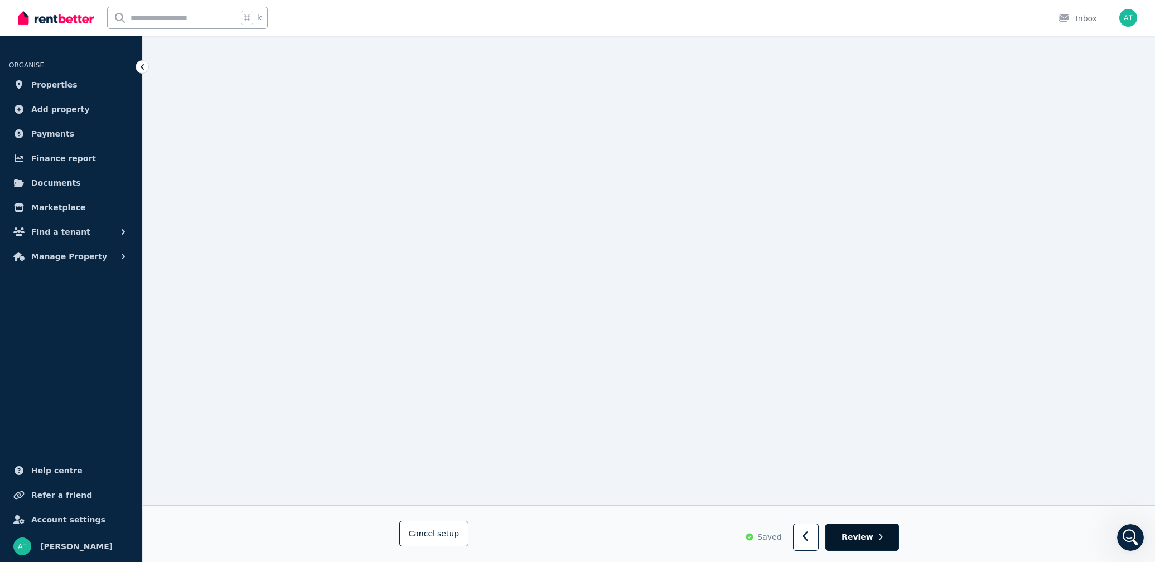
scroll to position [6330, 0]
click at [872, 488] on span "Review" at bounding box center [858, 537] width 32 height 11
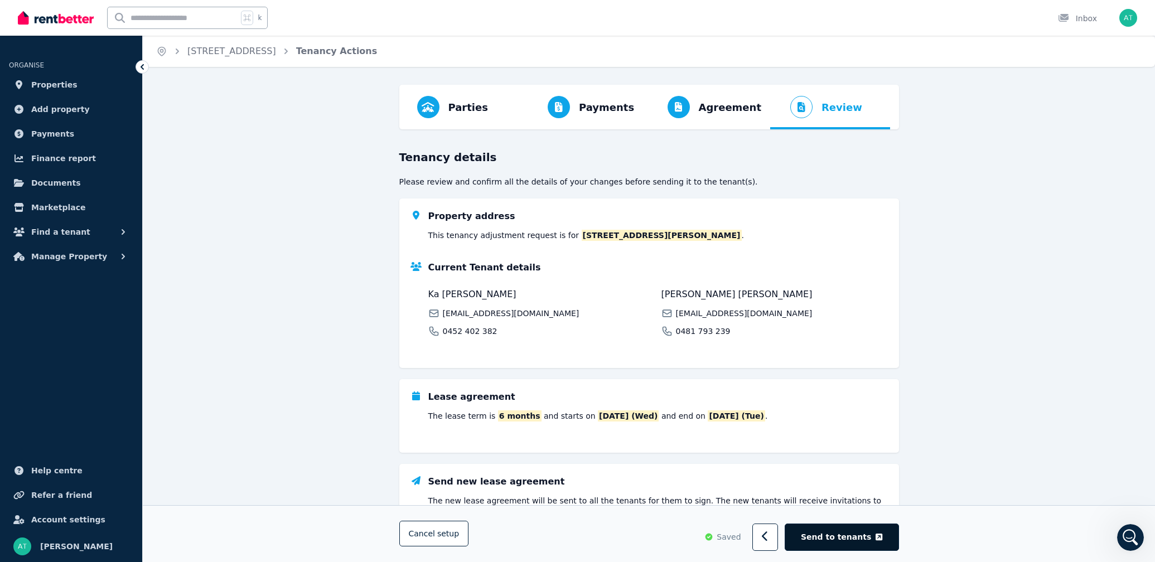
click at [837, 488] on span "Send to tenants" at bounding box center [836, 537] width 70 height 11
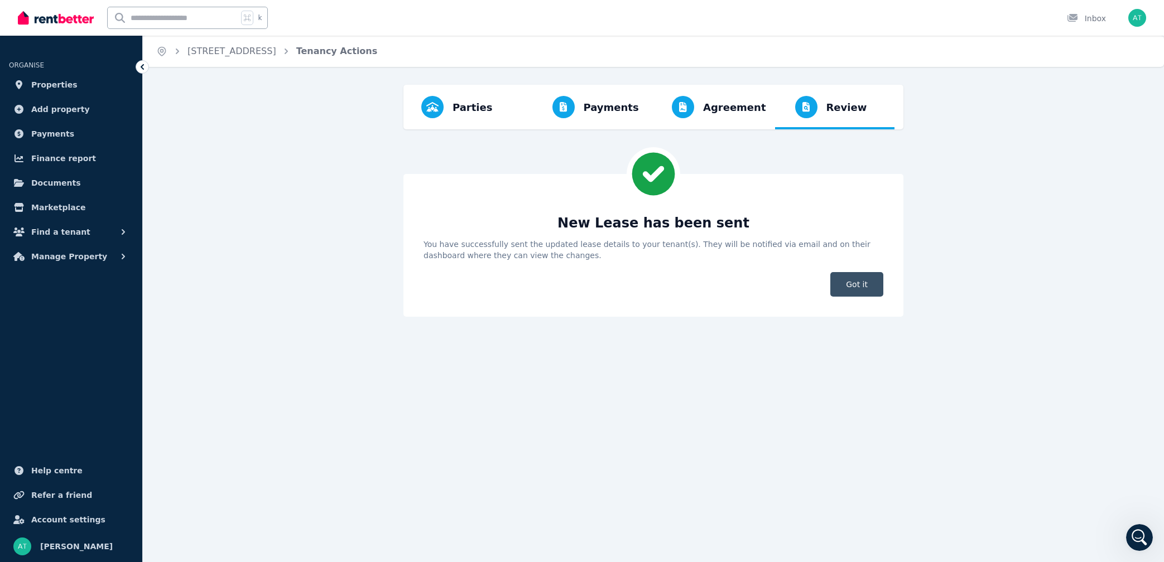
click at [843, 285] on span "Got it" at bounding box center [856, 284] width 53 height 25
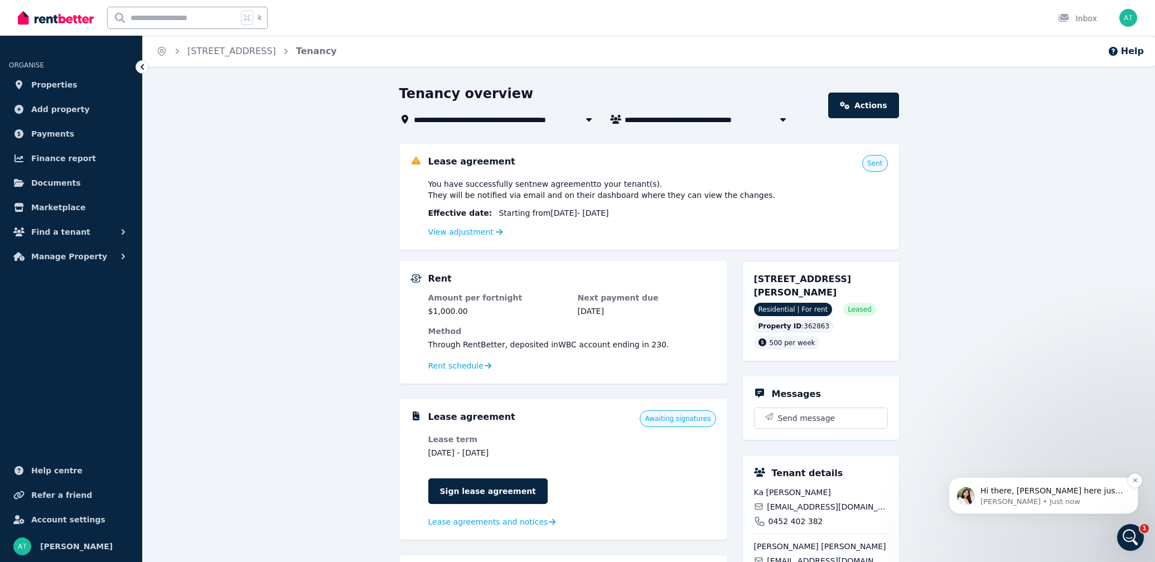
click at [1072, 488] on p "Hi there, [PERSON_NAME] here just jumping in to see if you needed further help …" at bounding box center [1053, 491] width 144 height 11
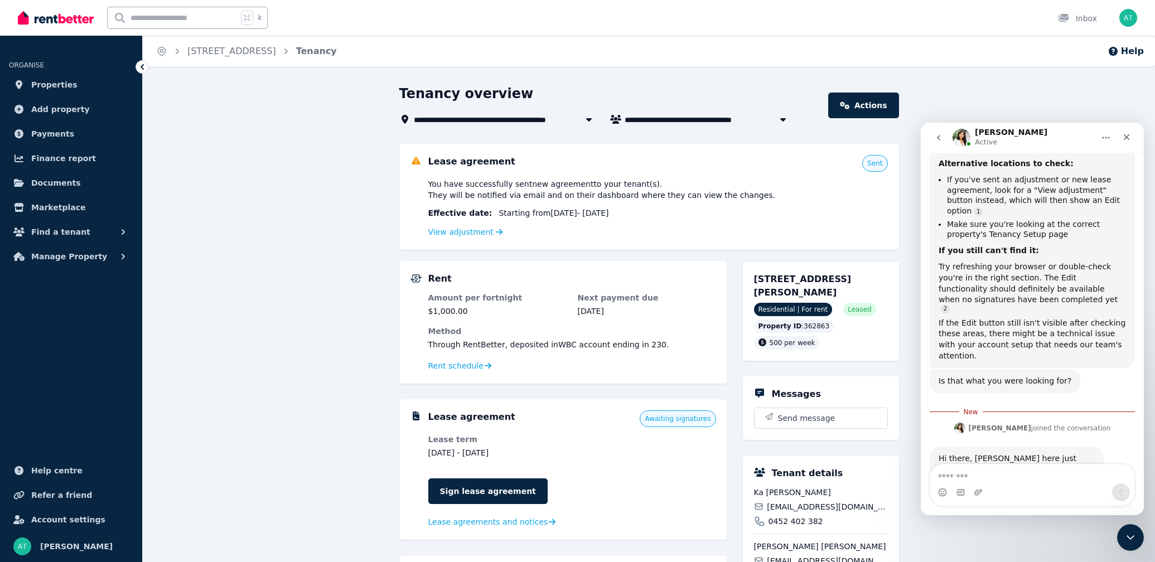
scroll to position [1260, 0]
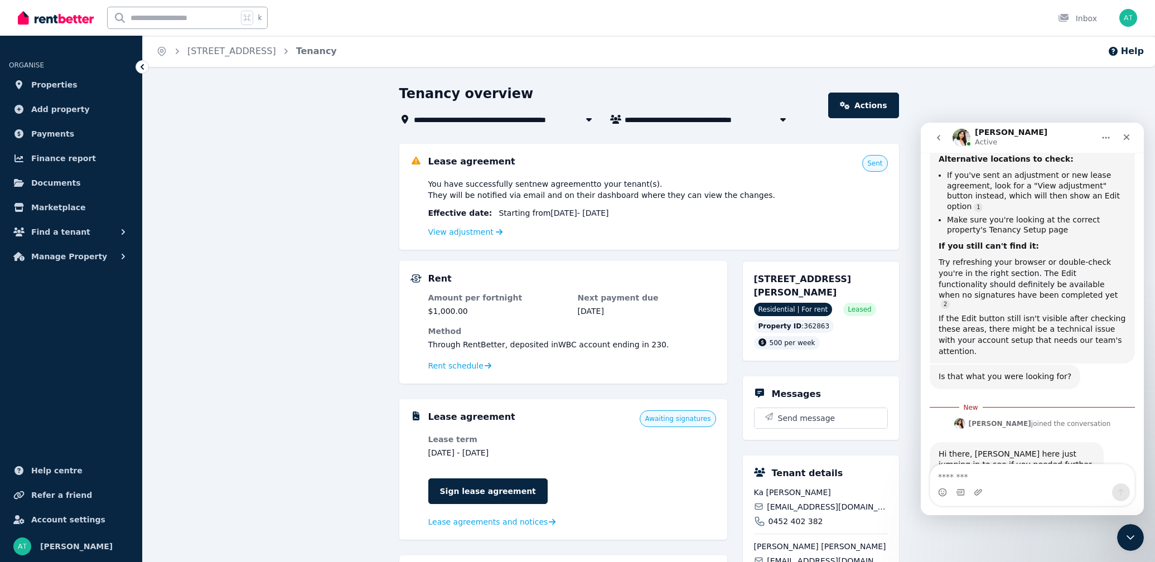
click at [1020, 488] on div "Intercom messenger" at bounding box center [1033, 493] width 204 height 18
click at [1024, 480] on textarea "Message…" at bounding box center [1033, 474] width 204 height 19
type textarea "**********"
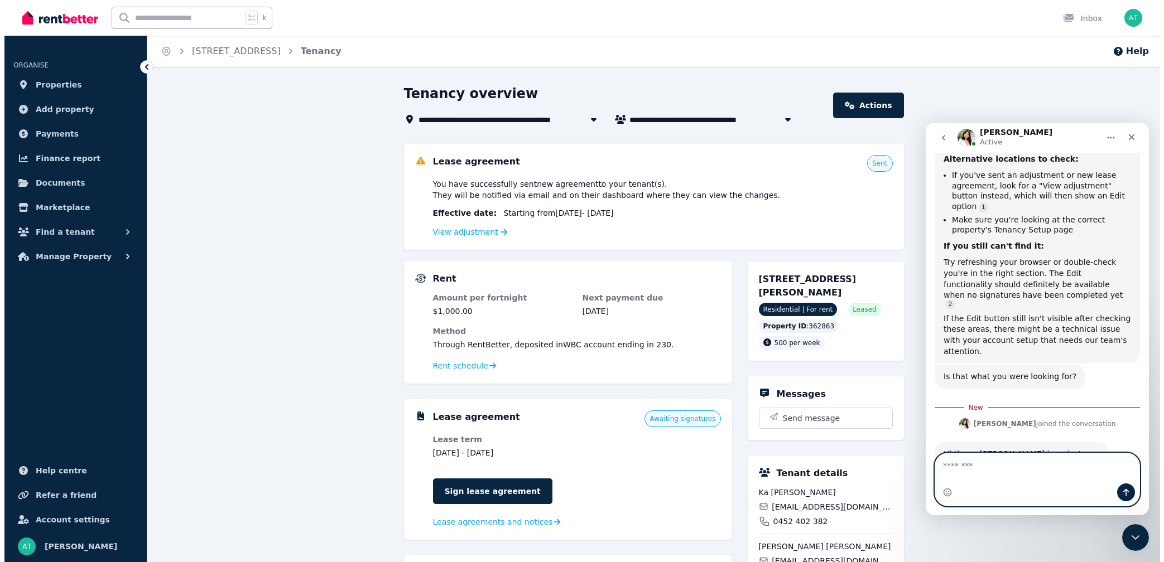
scroll to position [1275, 0]
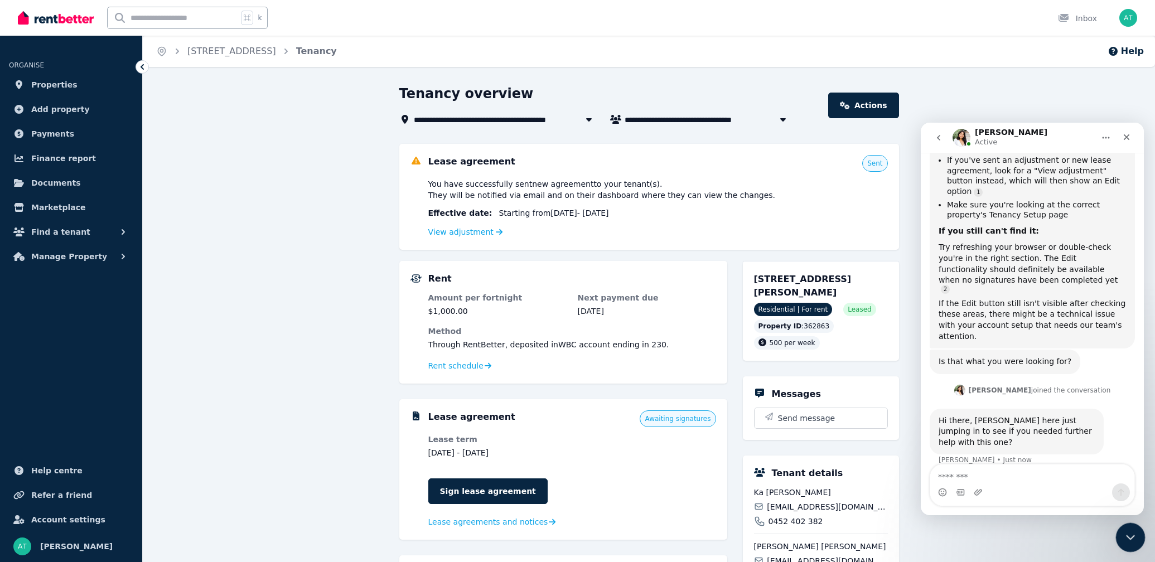
click at [1094, 488] on icon "Close Intercom Messenger" at bounding box center [1129, 535] width 13 height 13
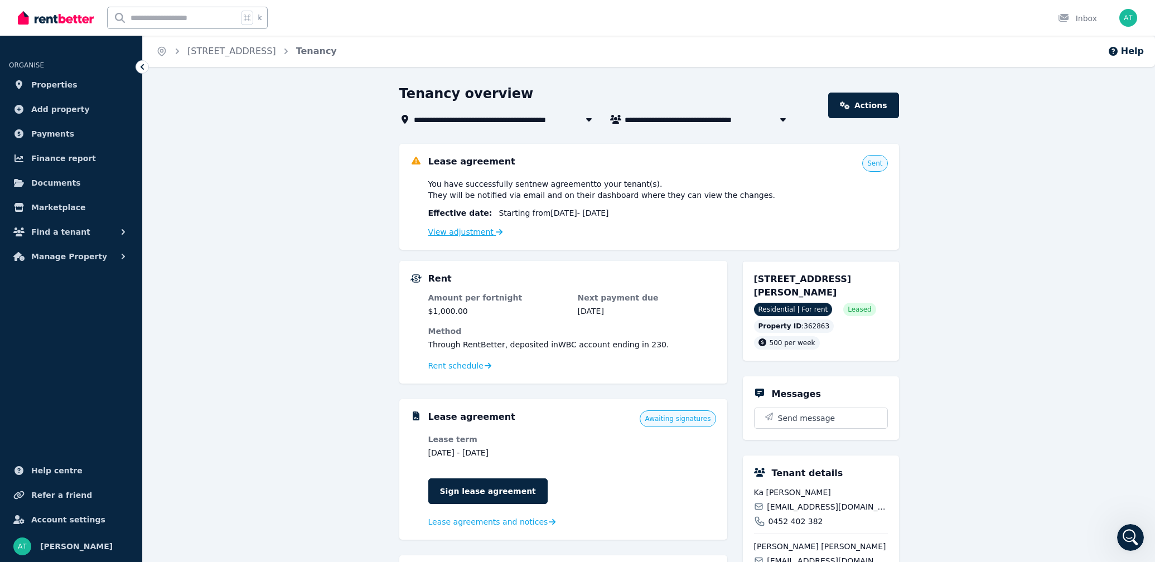
click at [435, 232] on link "View adjustment" at bounding box center [465, 232] width 75 height 9
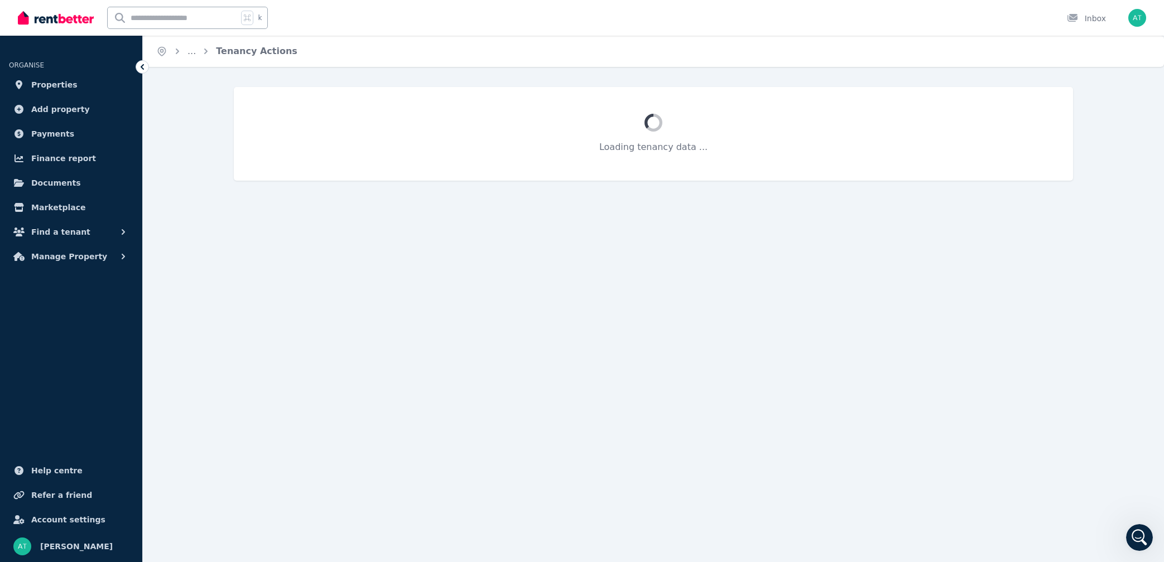
scroll to position [1318, 0]
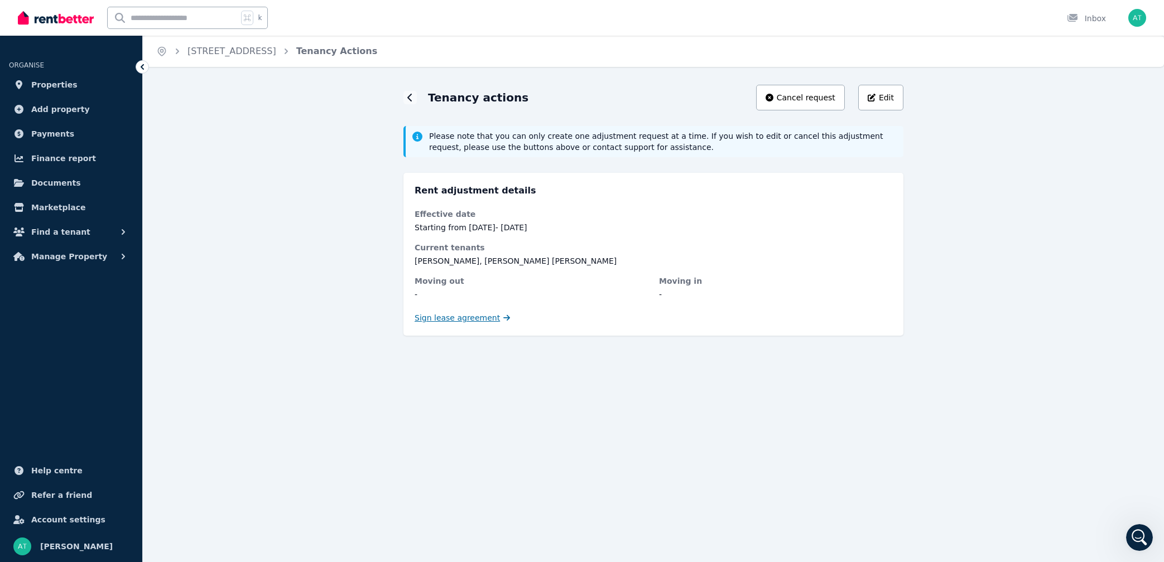
click at [432, 320] on span "Sign lease agreement" at bounding box center [457, 317] width 85 height 11
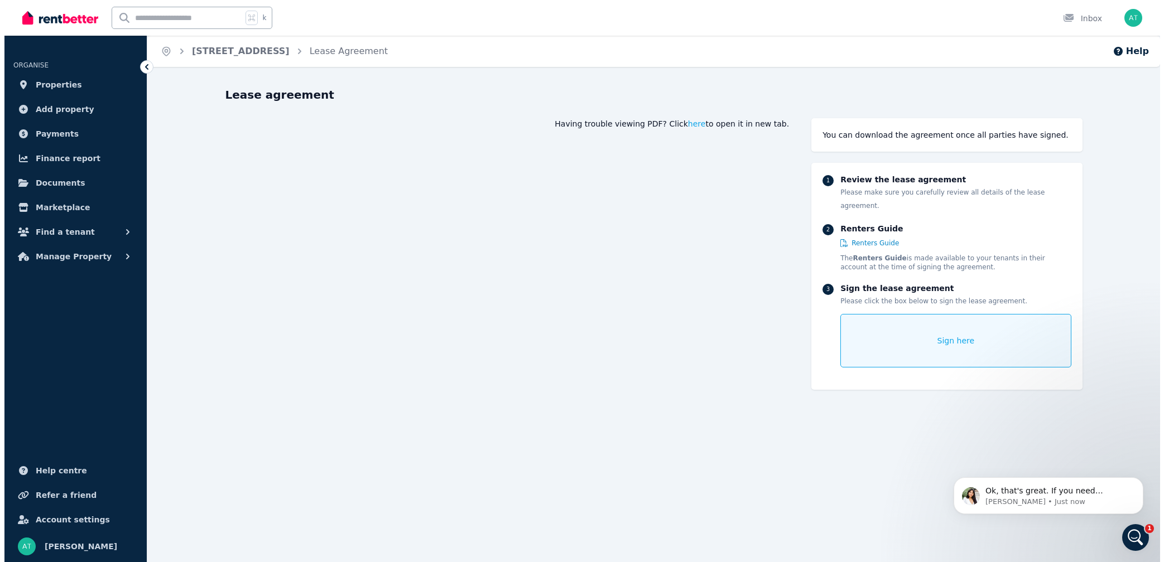
scroll to position [1319, 0]
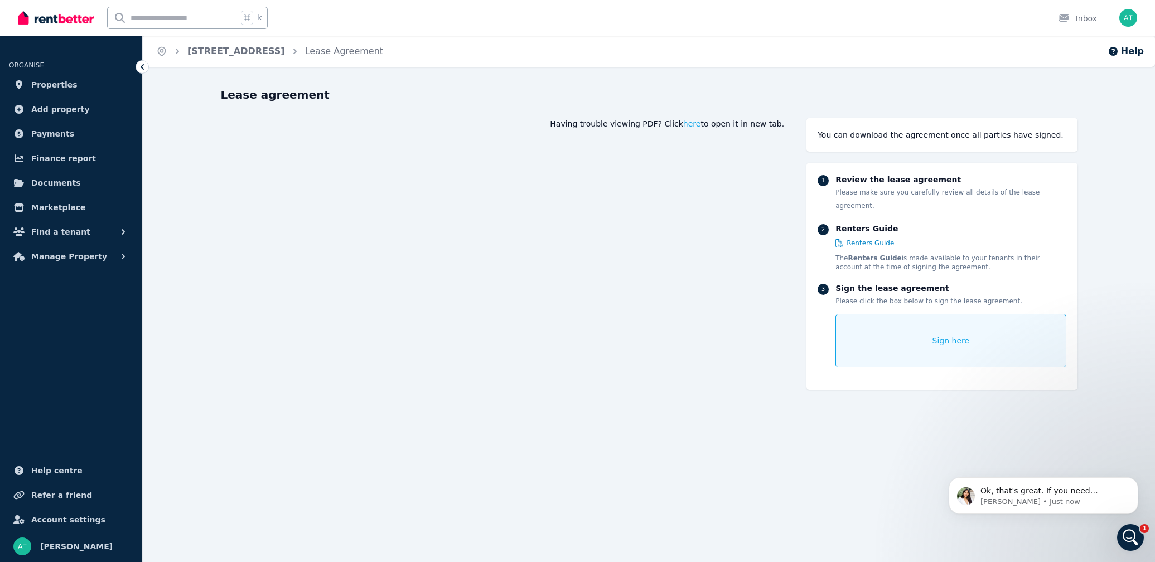
click at [931, 331] on div "Sign here" at bounding box center [951, 341] width 230 height 54
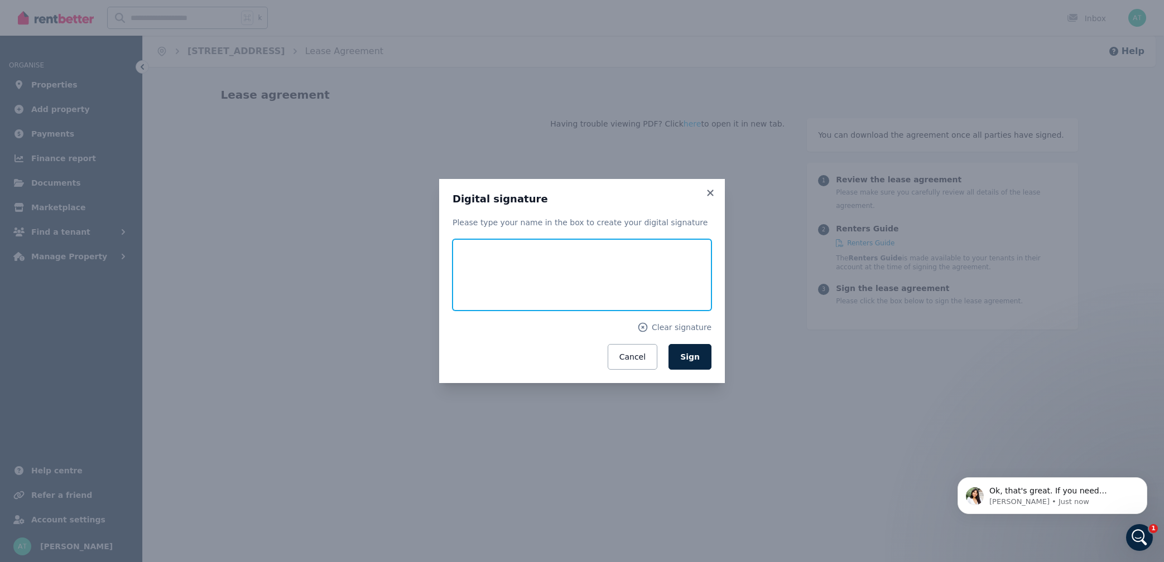
click at [467, 263] on input "text" at bounding box center [581, 274] width 259 height 71
click at [533, 277] on input "text" at bounding box center [581, 274] width 259 height 71
type input "**********"
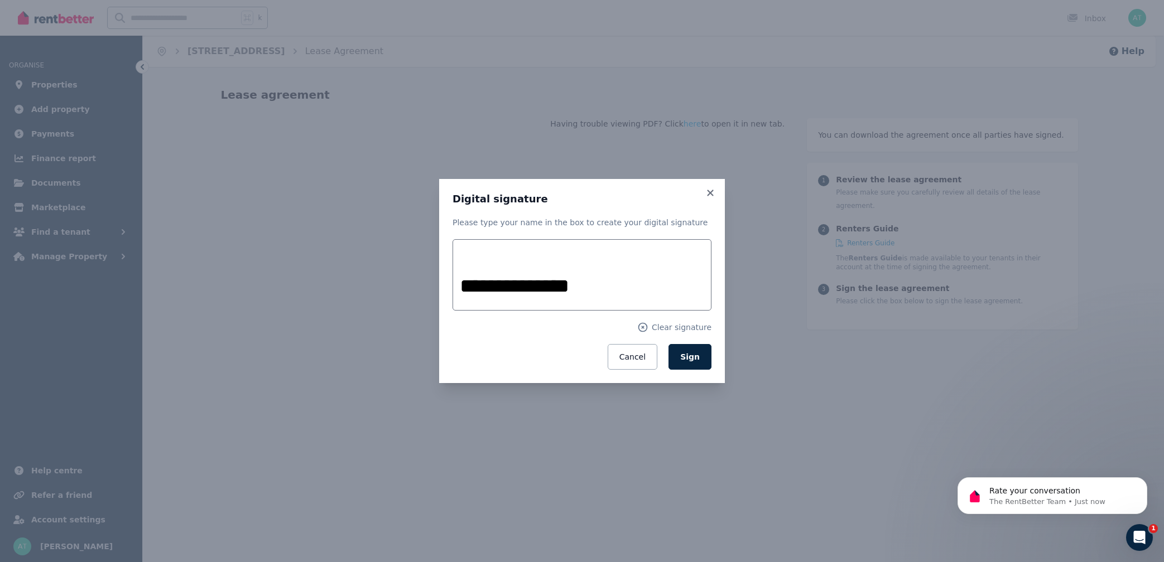
drag, startPoint x: 682, startPoint y: 358, endPoint x: 243, endPoint y: 348, distance: 439.2
click at [242, 351] on div "**********" at bounding box center [582, 281] width 1164 height 562
click at [693, 359] on span "Sign" at bounding box center [690, 357] width 20 height 9
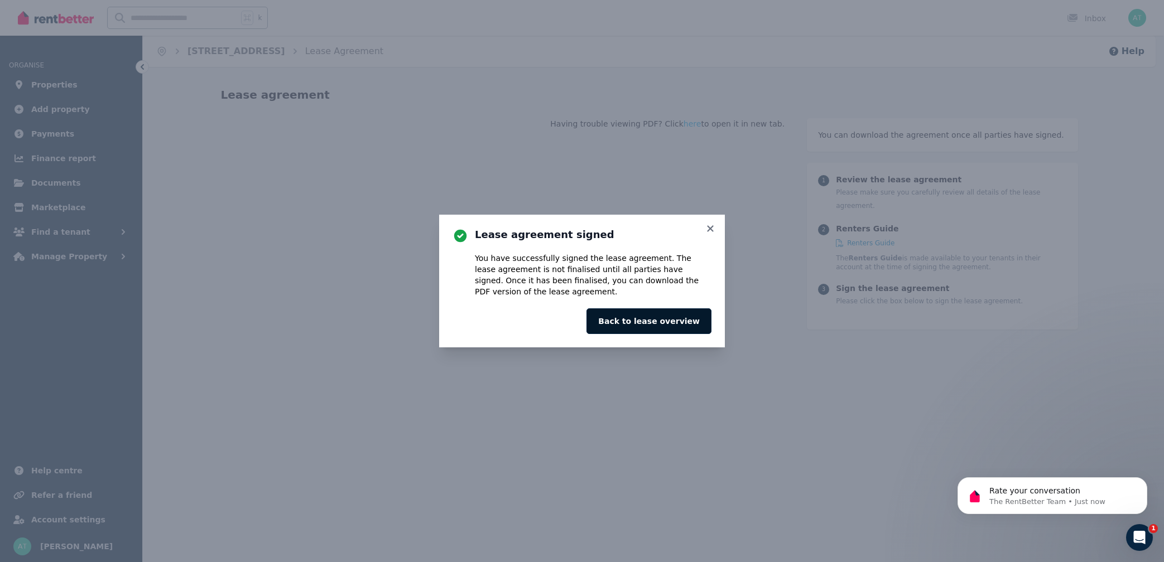
click at [653, 325] on button "Back to lease overview" at bounding box center [648, 322] width 125 height 26
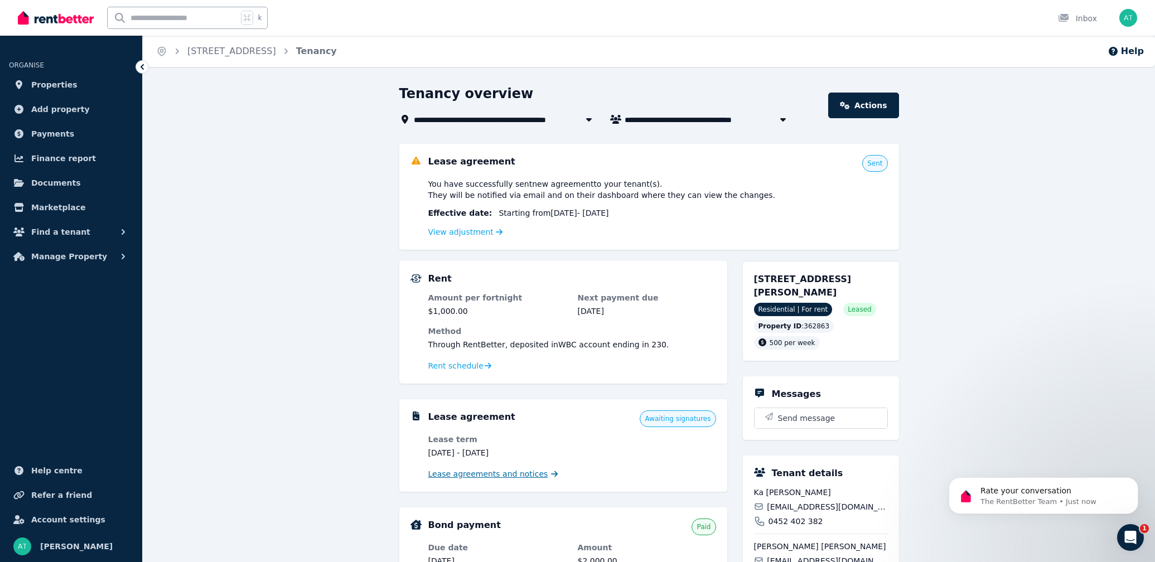
click at [454, 470] on span "Lease agreements and notices" at bounding box center [488, 474] width 120 height 11
